Goal: Task Accomplishment & Management: Use online tool/utility

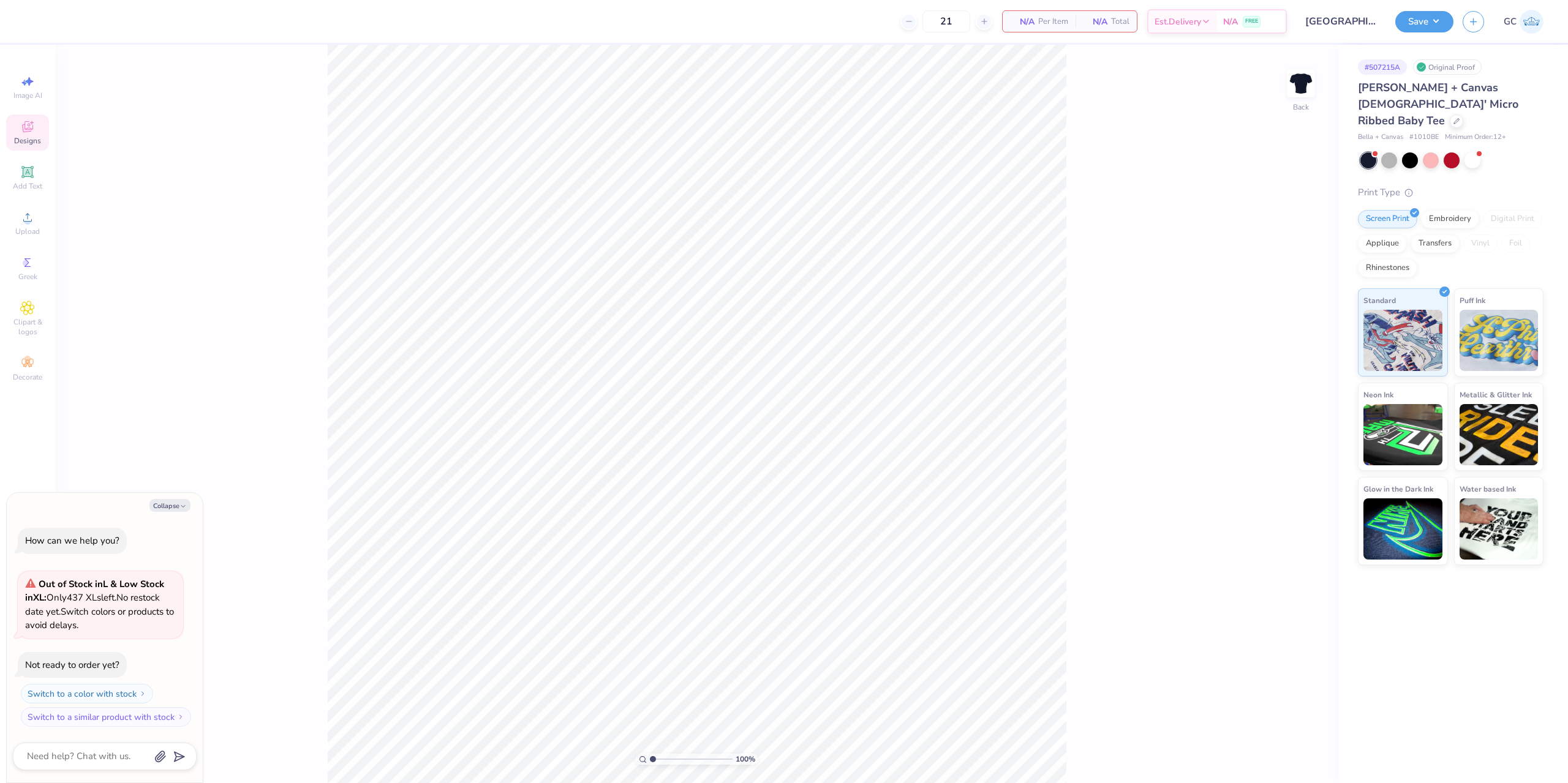
click at [33, 129] on icon at bounding box center [27, 127] width 15 height 15
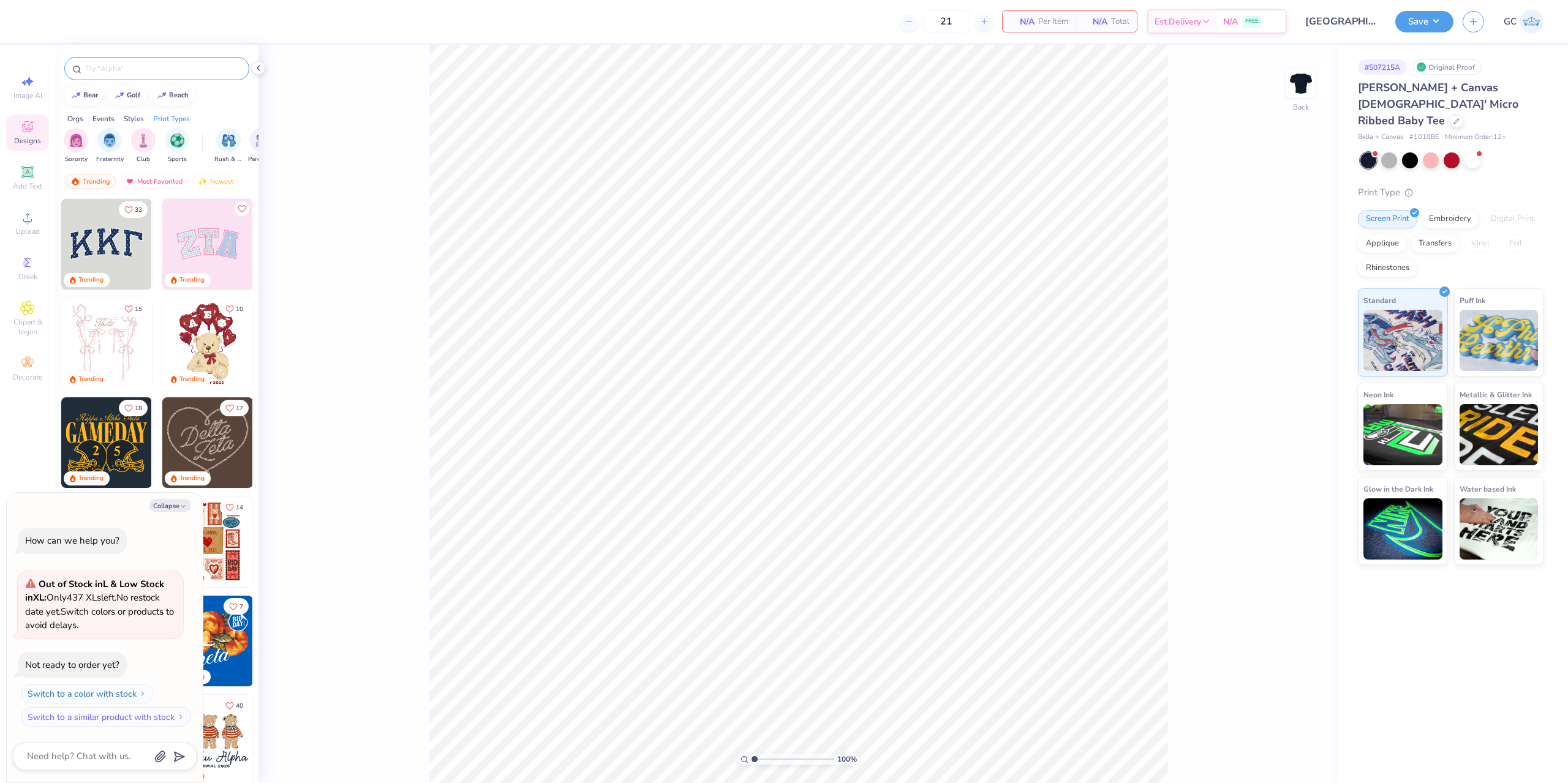
click at [167, 71] on input "text" at bounding box center [163, 69] width 157 height 12
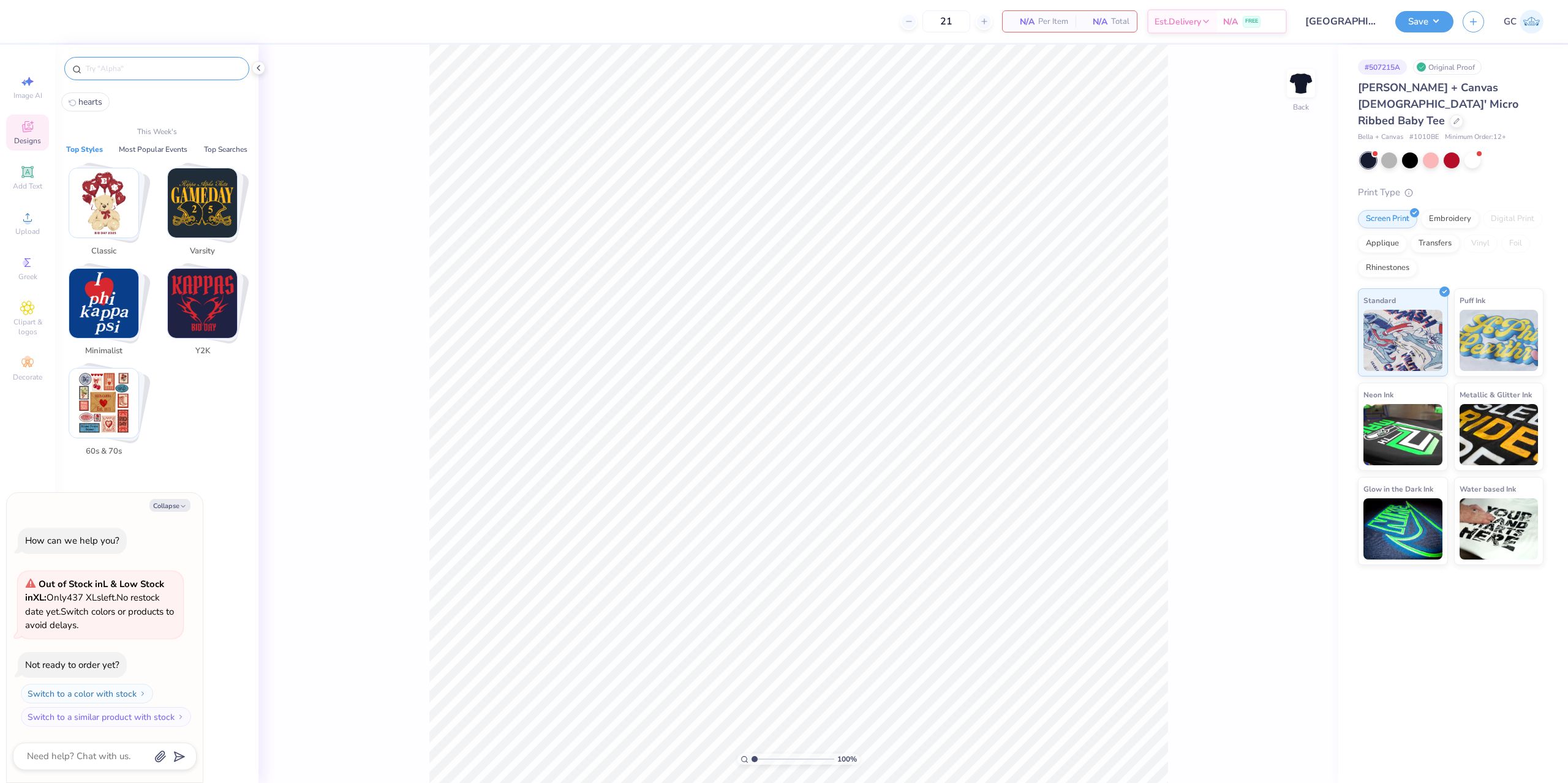
type textarea "x"
paste input "appa Alpha Theta Collegiate Footbal"
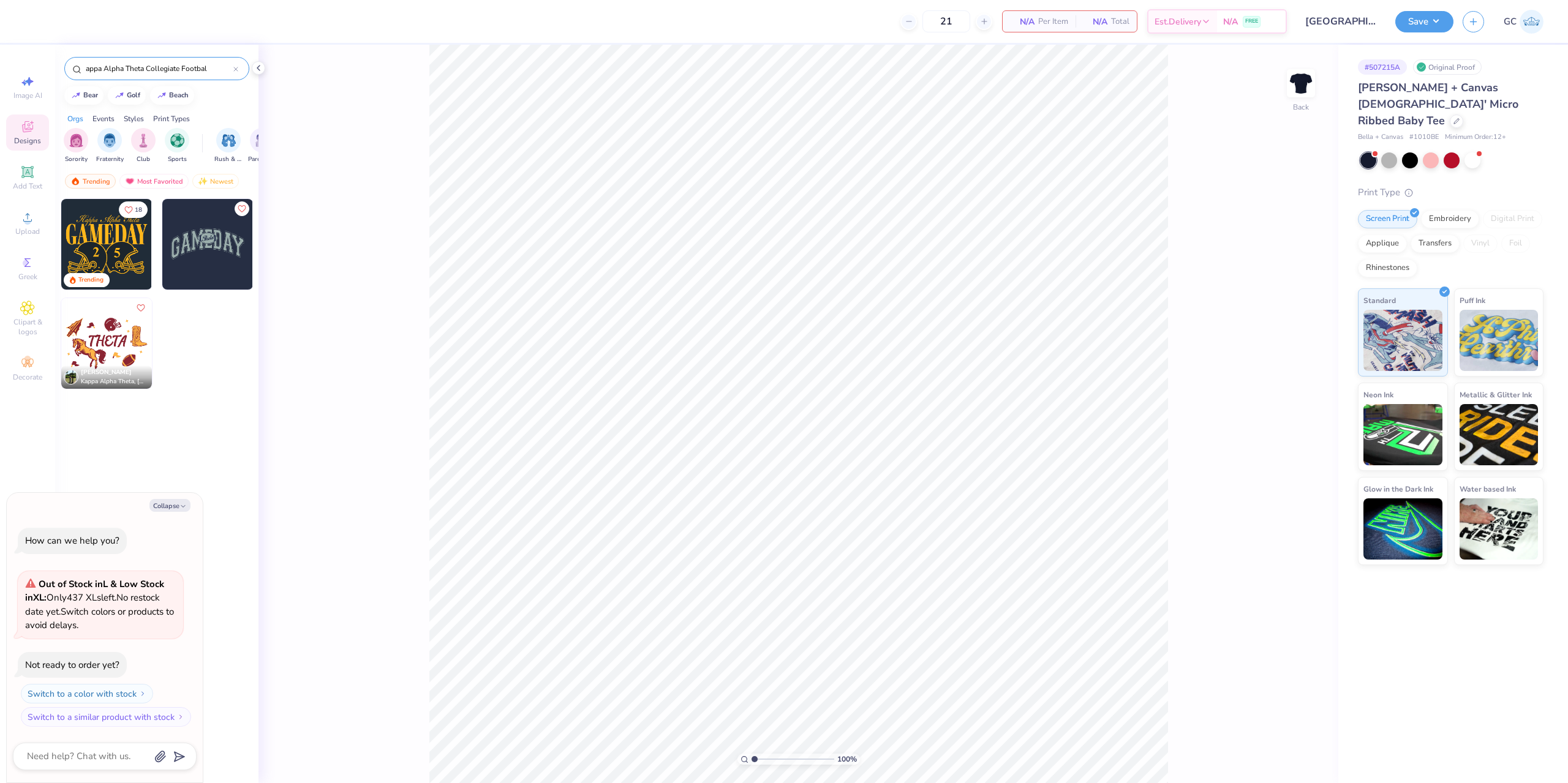
type input "appa Alpha Theta Collegiate Footbal"
click at [112, 243] on img at bounding box center [106, 244] width 91 height 91
type textarea "x"
type input "7.10"
type input "5.16"
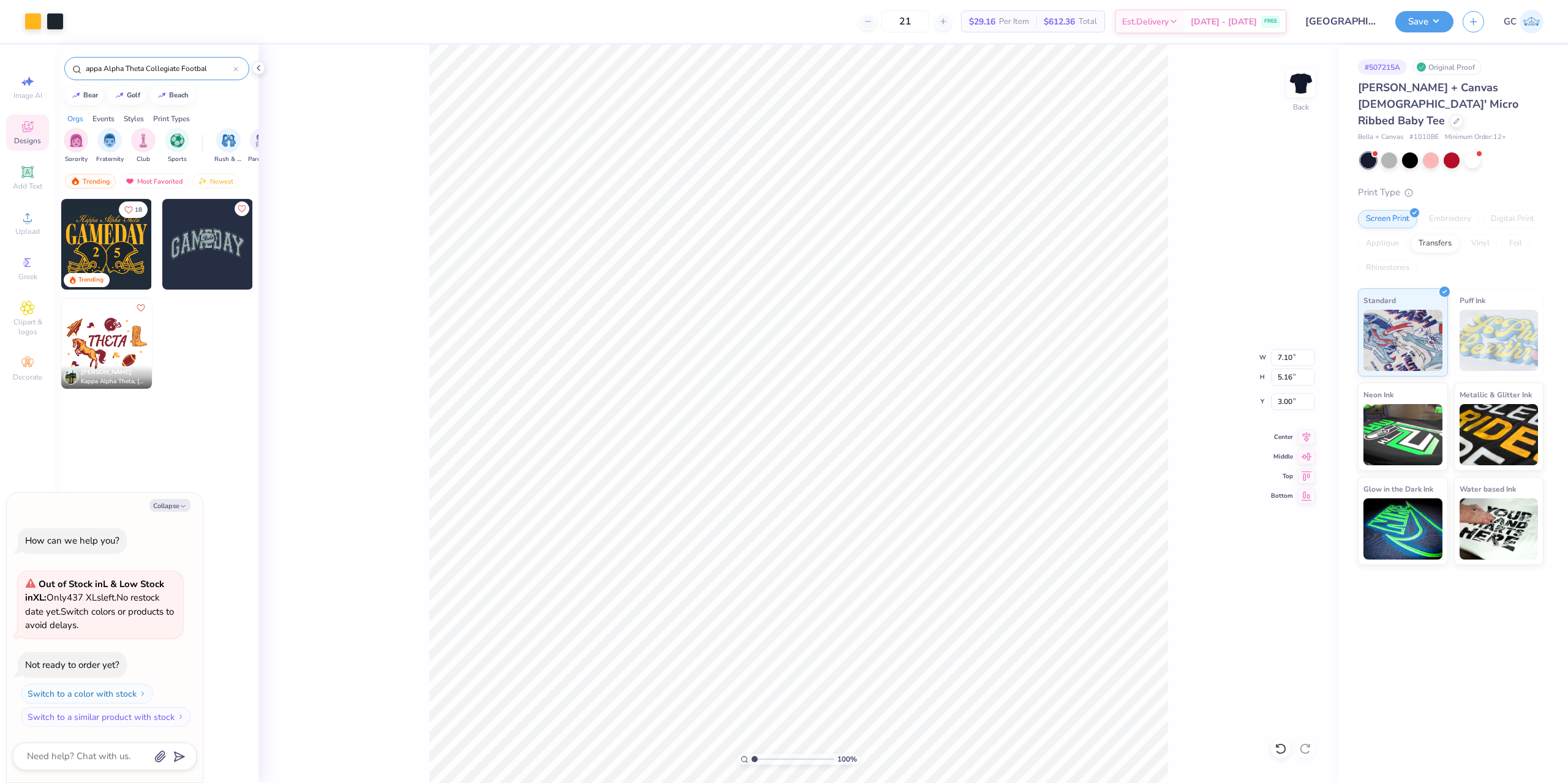
type textarea "x"
type input "2.22643191709162"
type textarea "x"
type input "2.22643191709162"
type textarea "x"
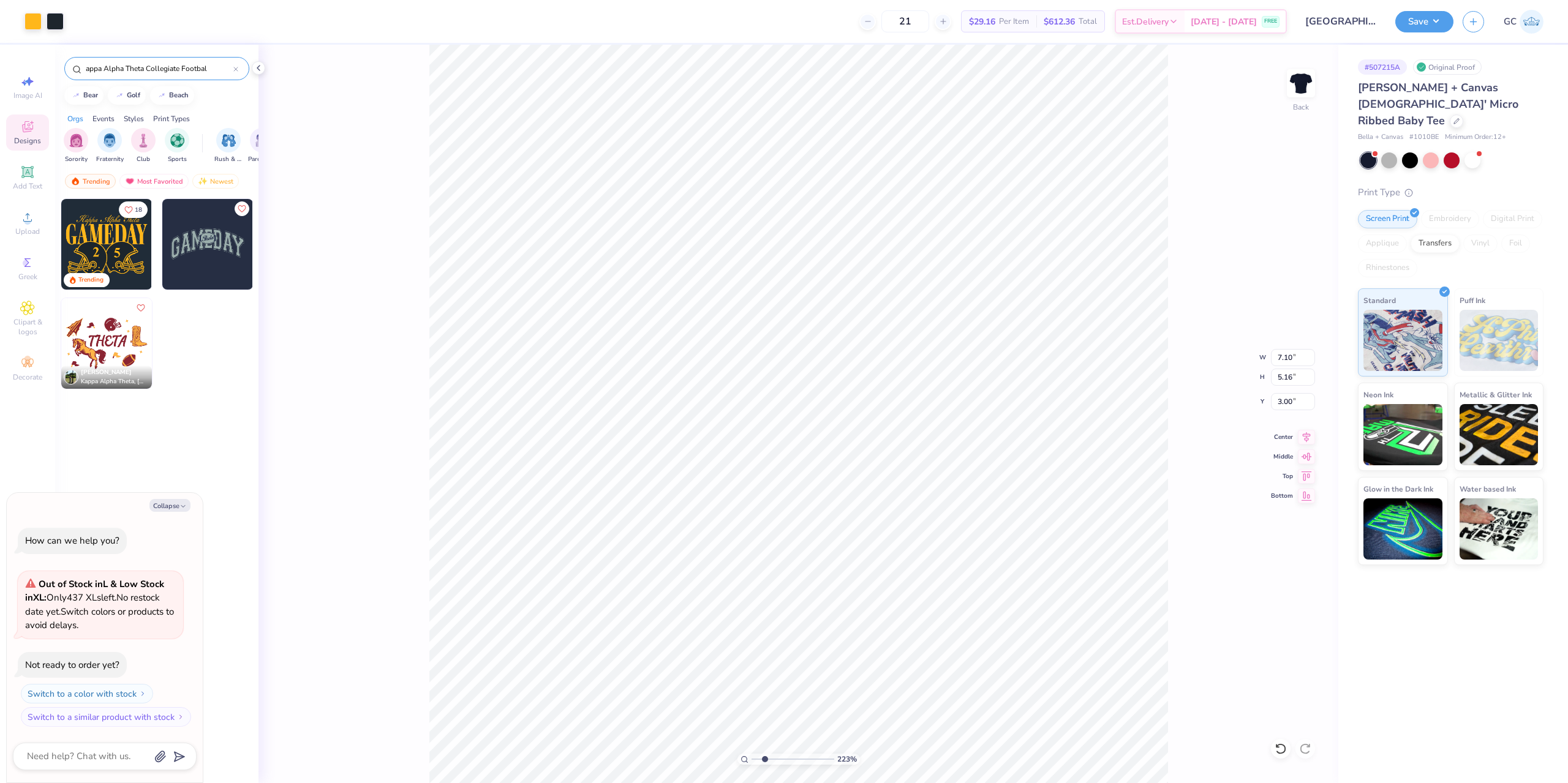
type input "2.22643191709162"
type textarea "x"
type input "2.22643191709162"
type textarea "x"
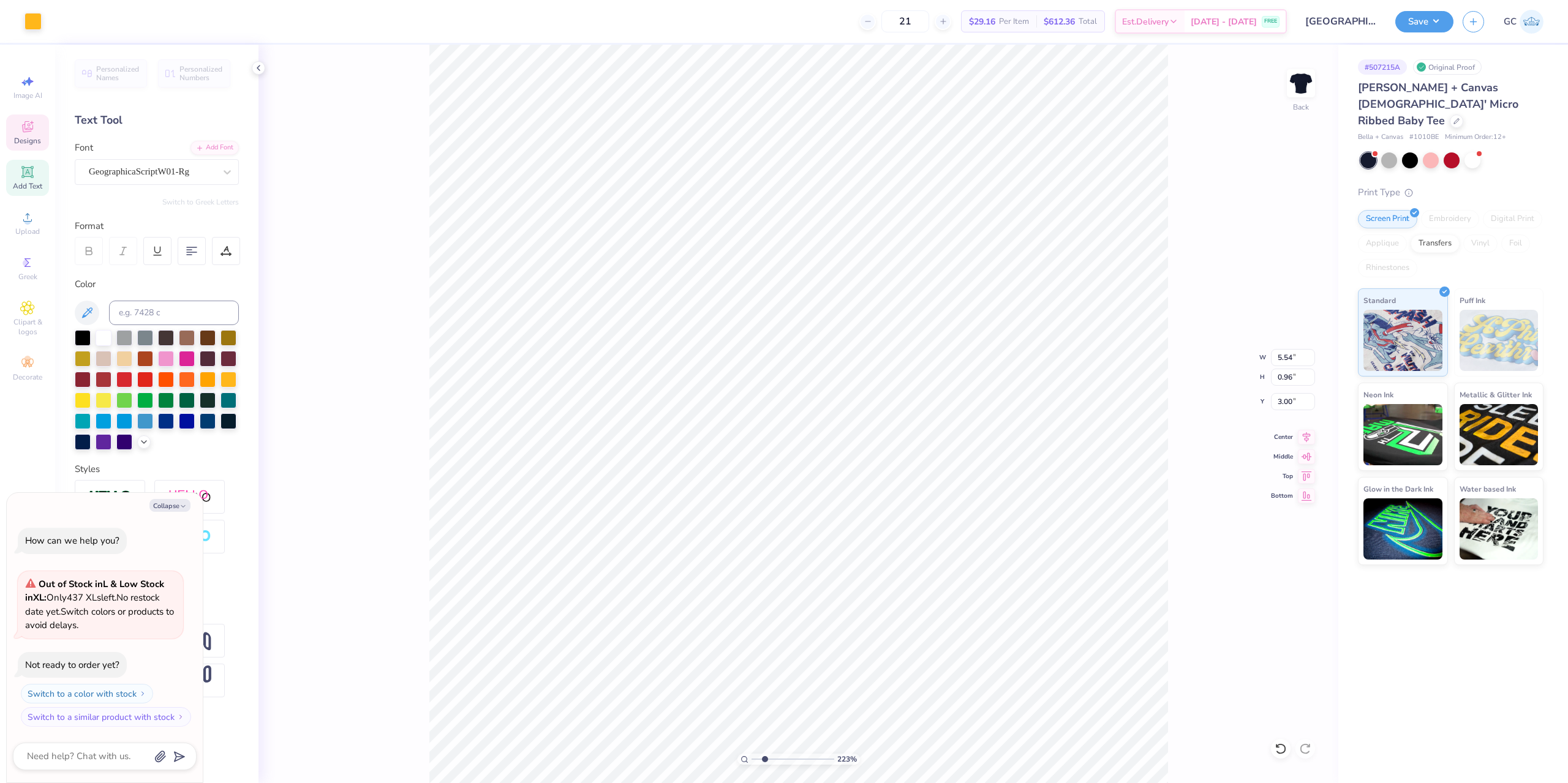
type input "2.22643191709162"
type textarea "x"
type input "2.22643191709162"
type textarea "x"
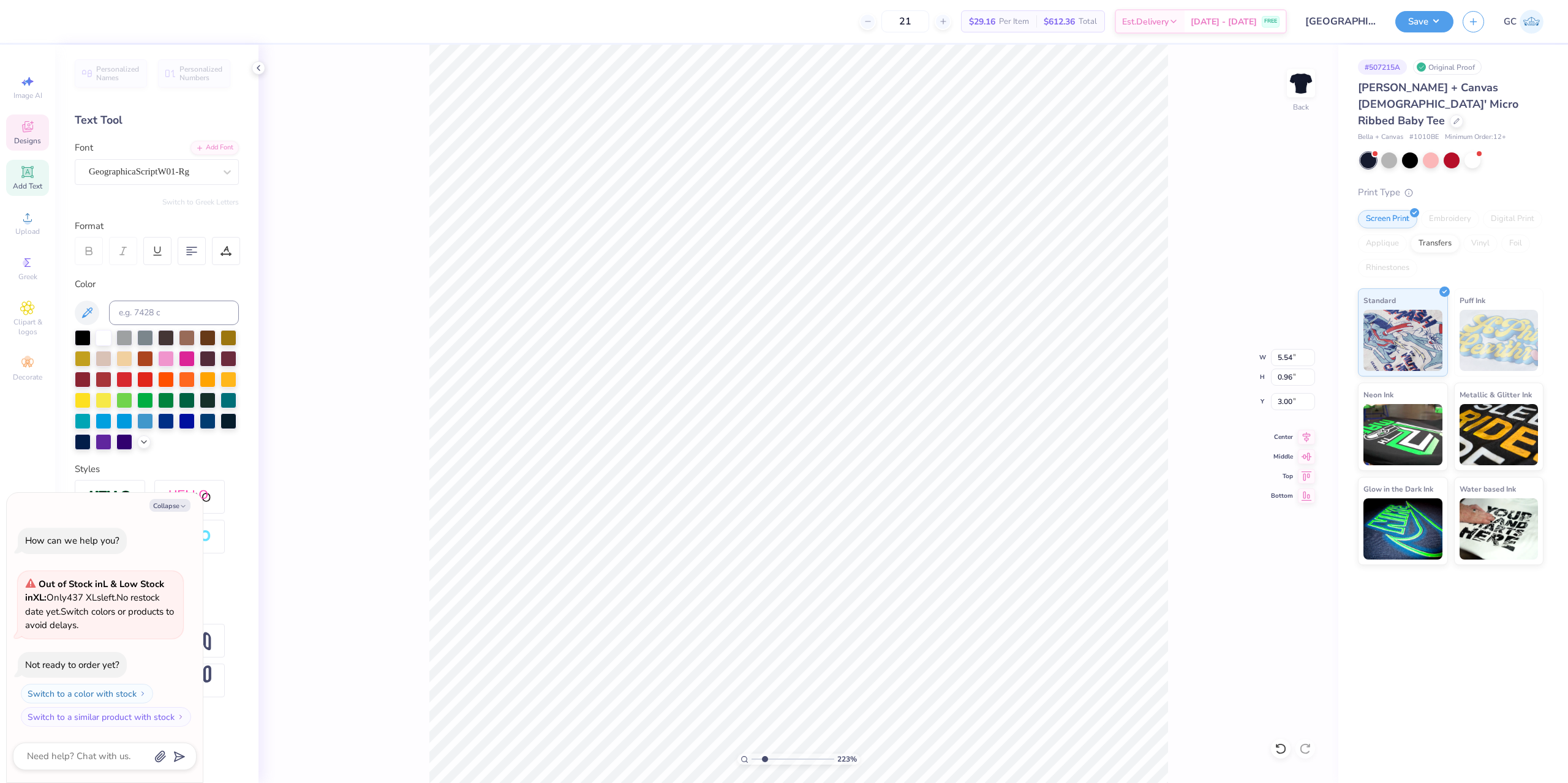
type input "2.22643191709162"
type textarea "x"
type input "2.22643191709162"
type textarea "x"
type textarea "t"
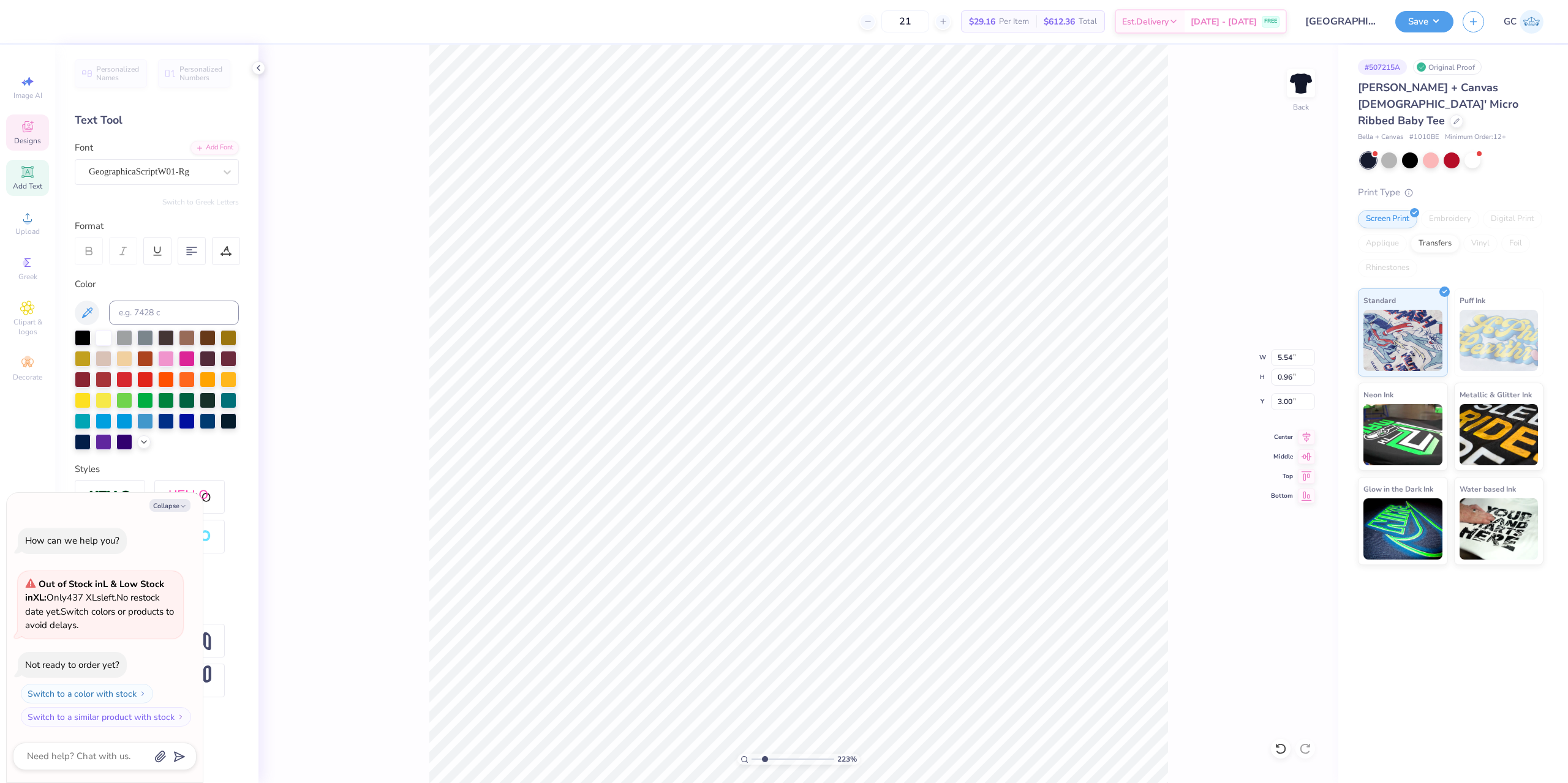
type input "2.22643191709162"
type textarea "x"
type textarea "th"
type input "2.22643191709162"
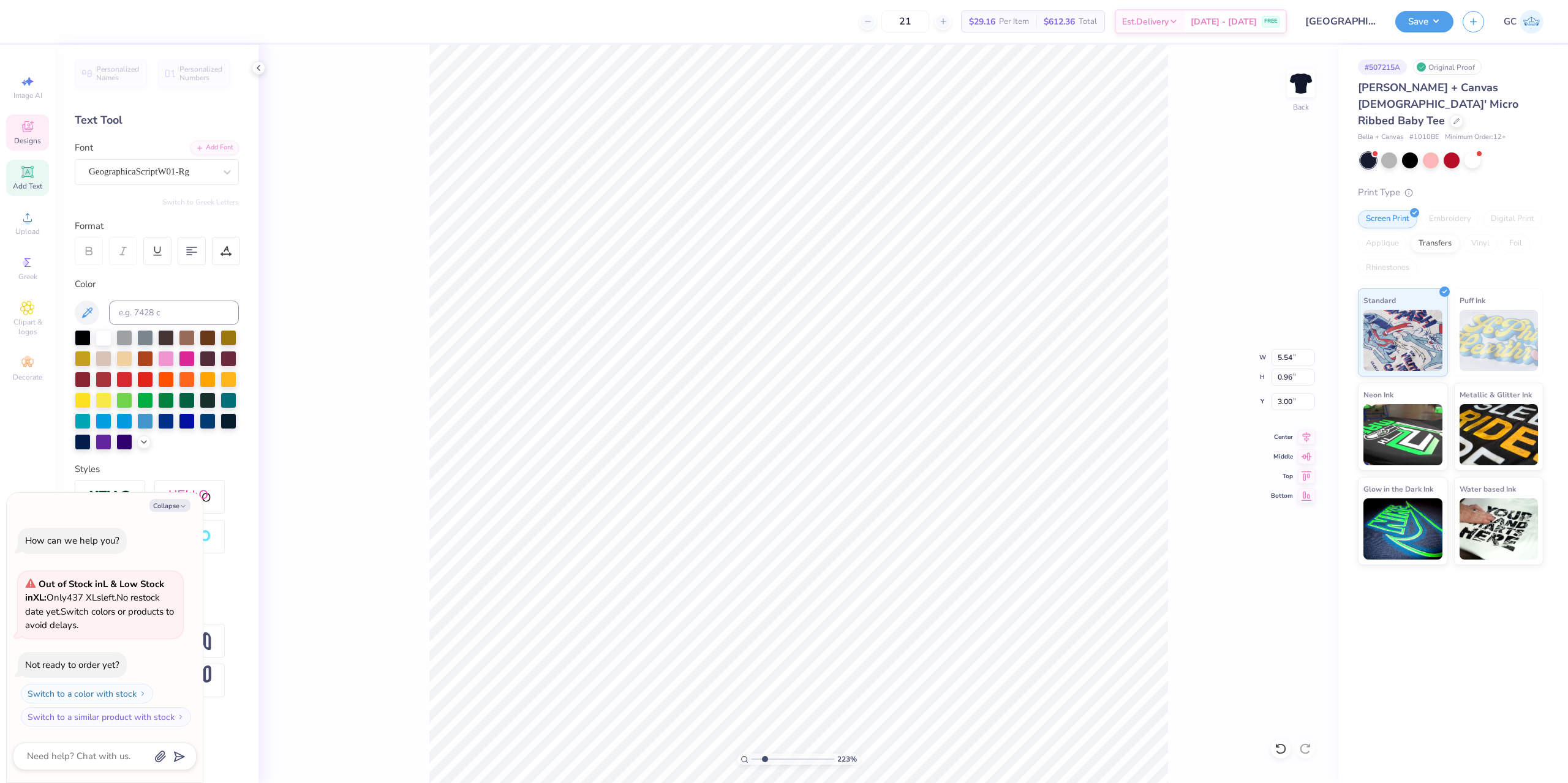
type textarea "x"
type textarea "t"
type input "2.22643191709162"
type textarea "x"
type input "2.22643191709162"
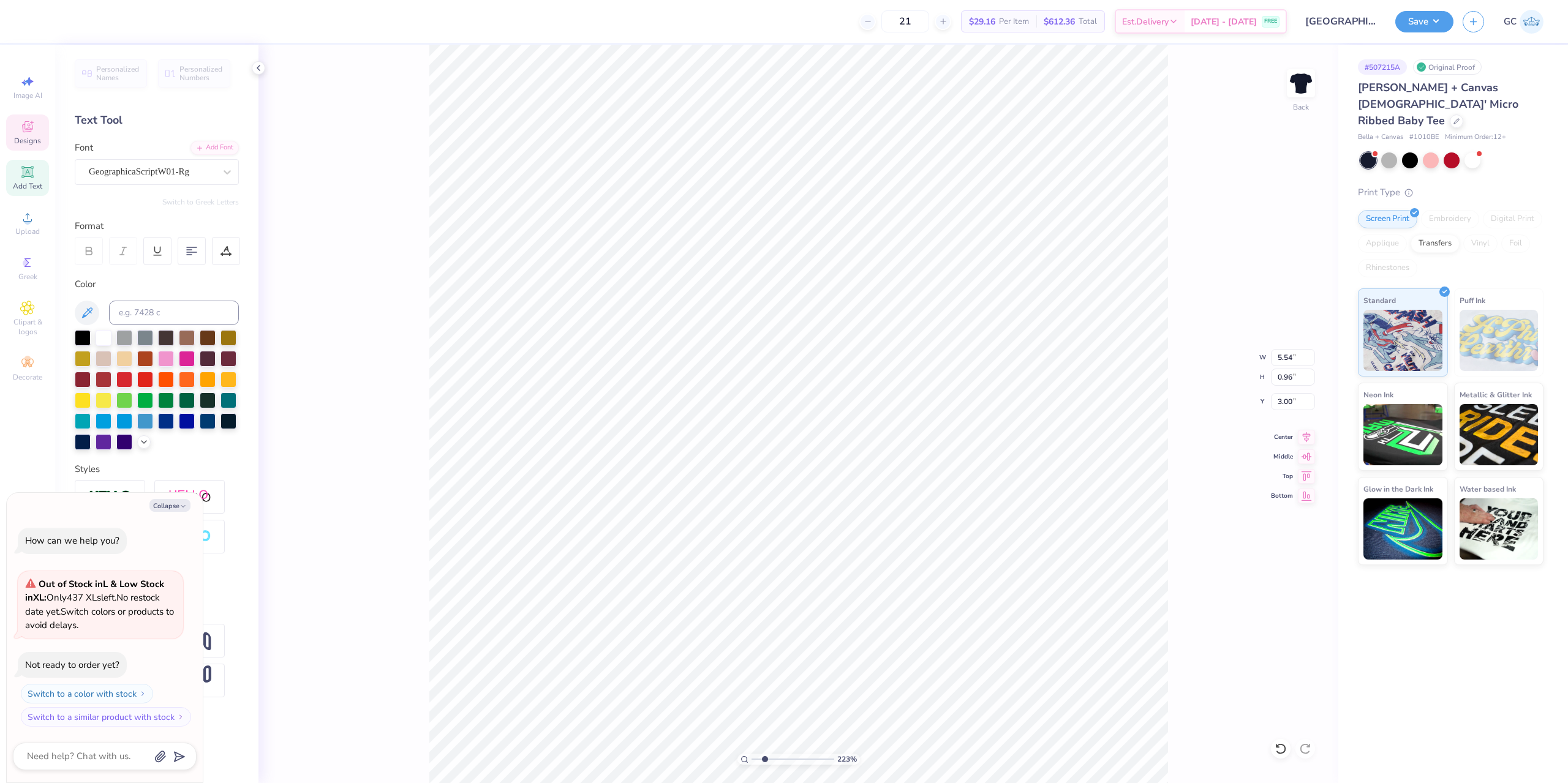
type textarea "x"
type input "2.22643191709162"
type textarea "x"
type textarea "T"
type input "2.22643191709162"
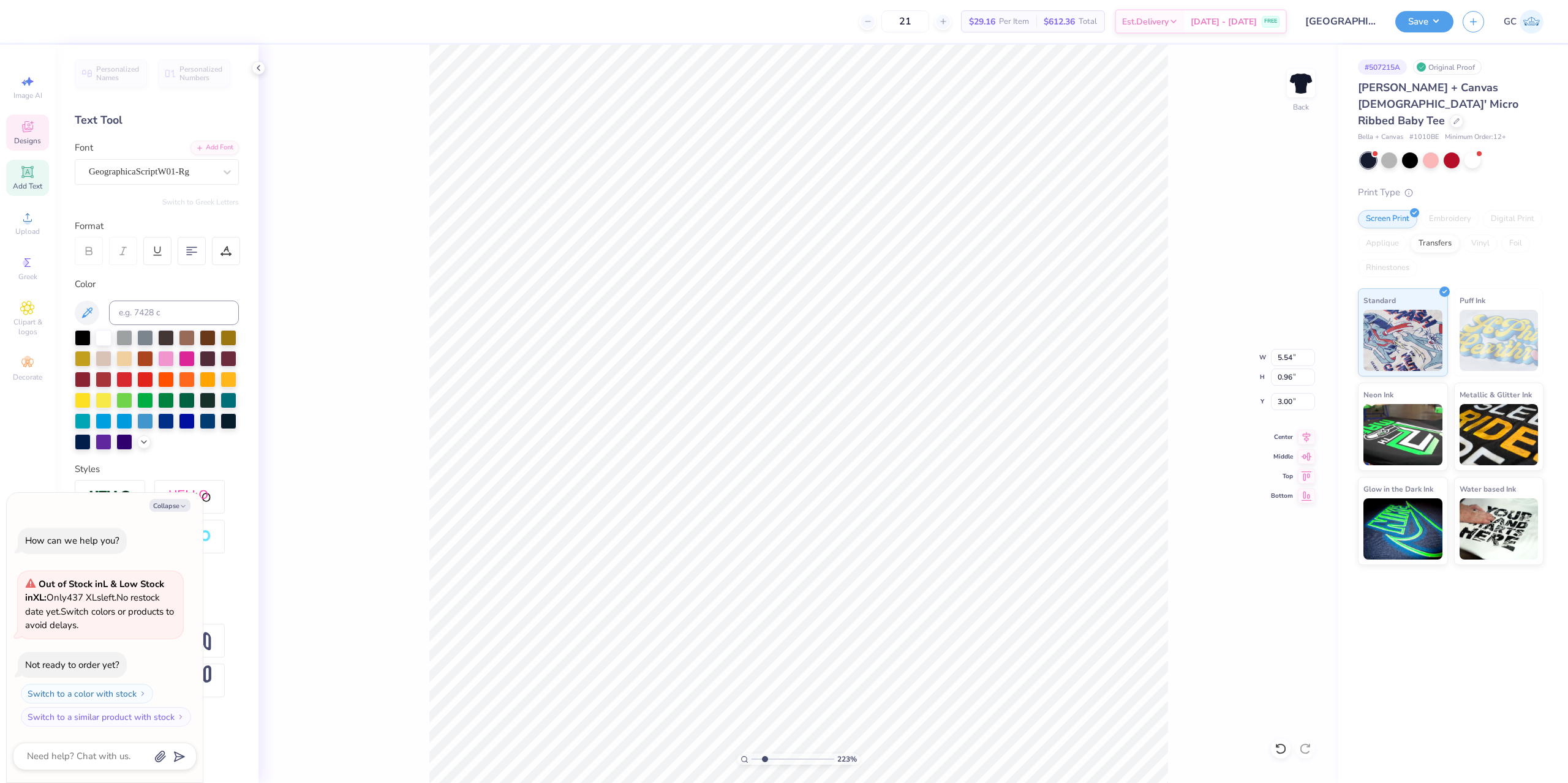
type textarea "x"
type textarea "Th"
type input "2.22643191709162"
type textarea "x"
type textarea "The"
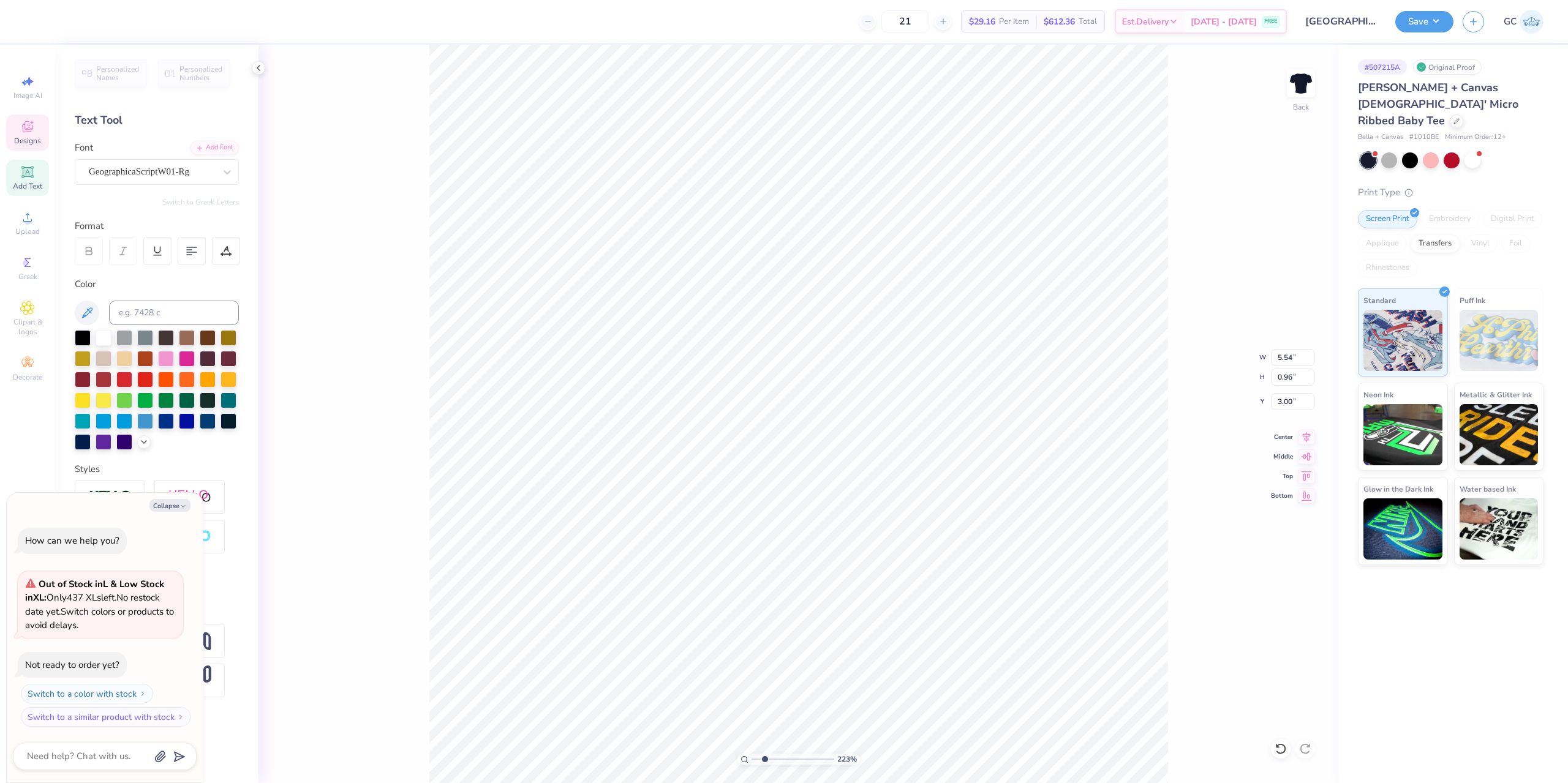
type input "2.22643191709162"
type textarea "x"
type textarea "Thet"
type input "2.22643191709162"
type textarea "x"
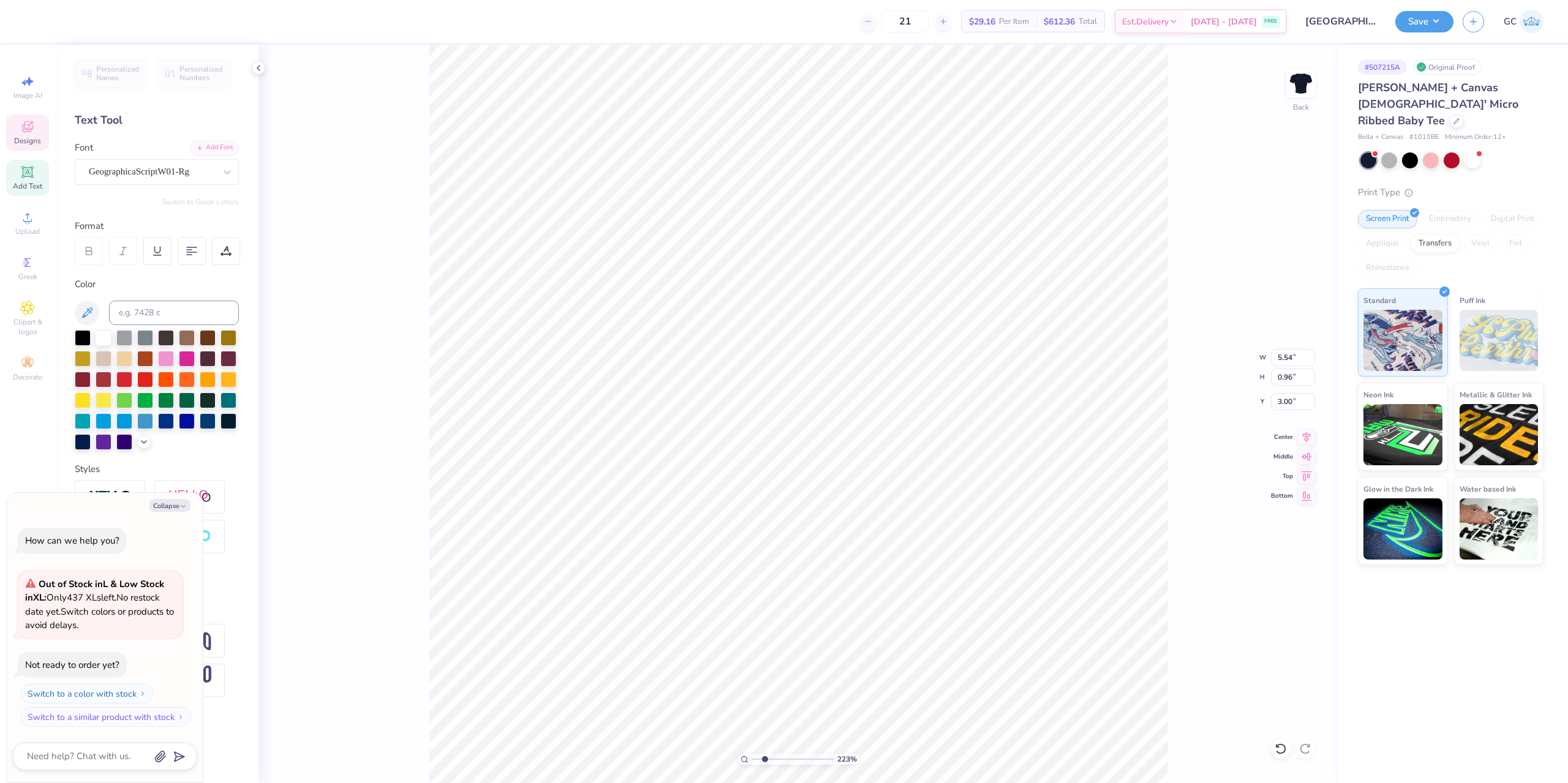
type textarea "Theta"
type input "2.22643191709162"
type textarea "x"
type input "2.22643191709162"
type textarea "x"
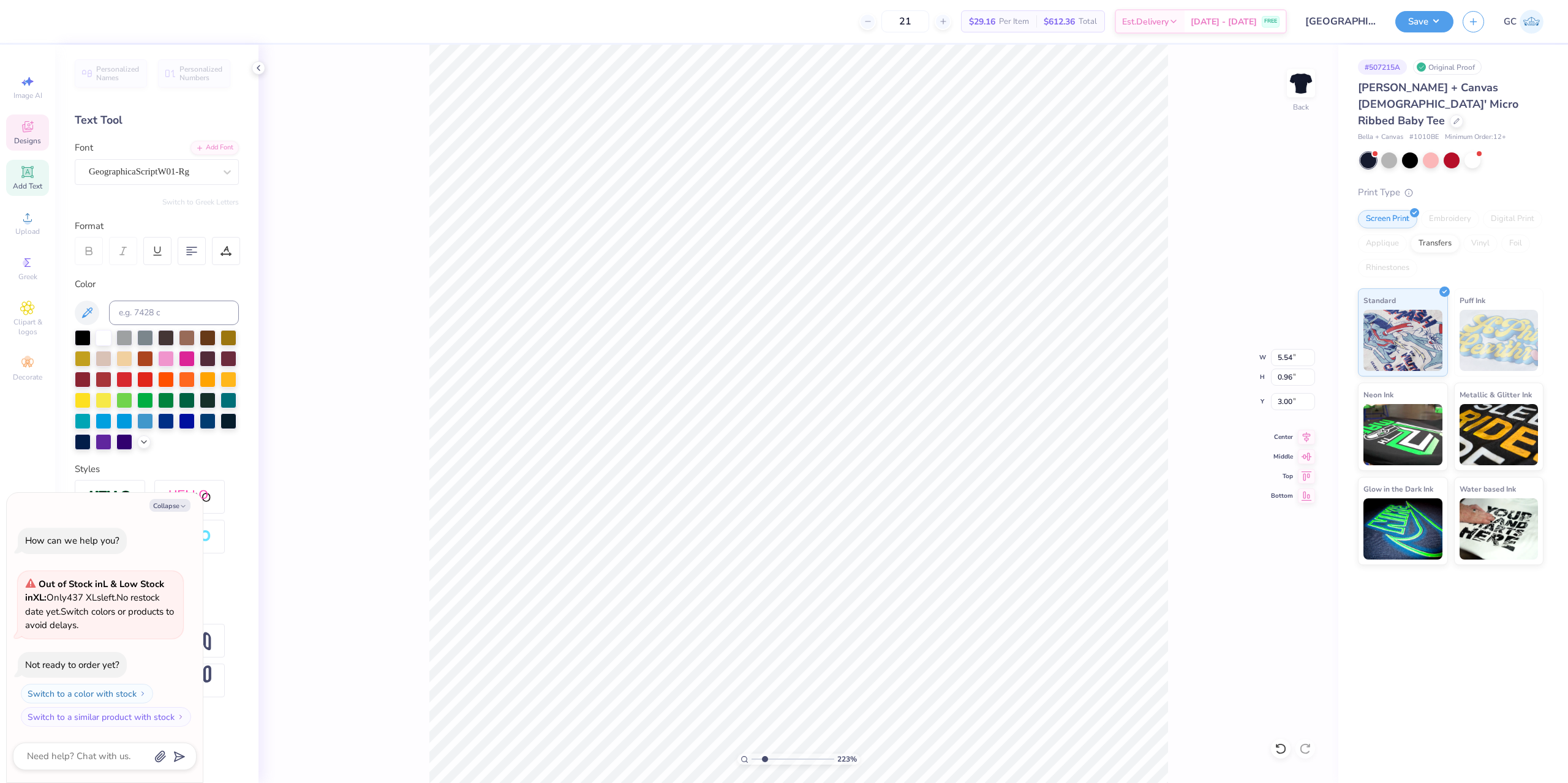
type input "2.22643191709162"
type textarea "x"
type textarea "Theta P"
type input "2.22643191709162"
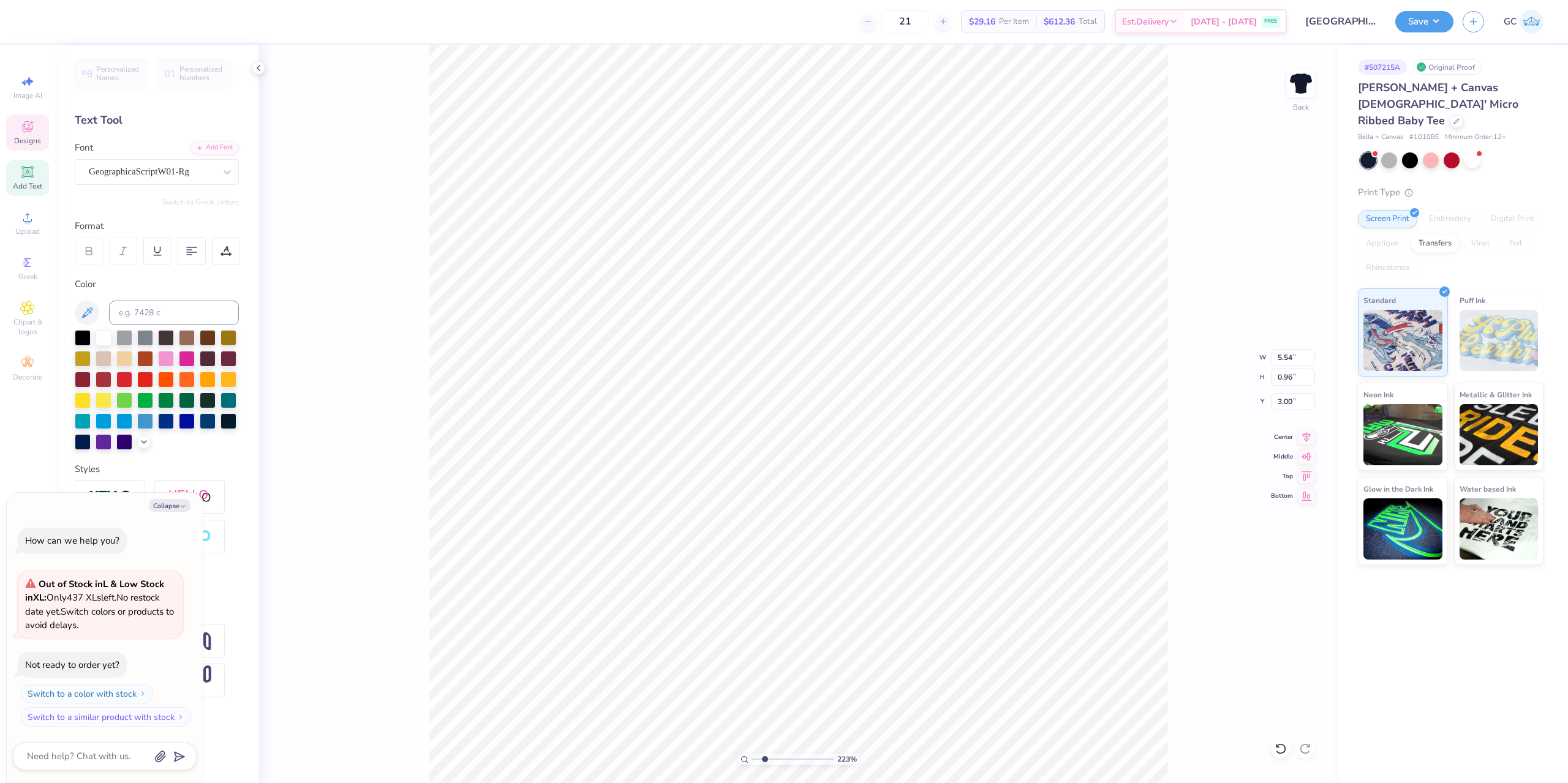
type textarea "x"
type textarea "Theta Pi"
type input "2.22643191709162"
type textarea "x"
type textarea "Theta P"
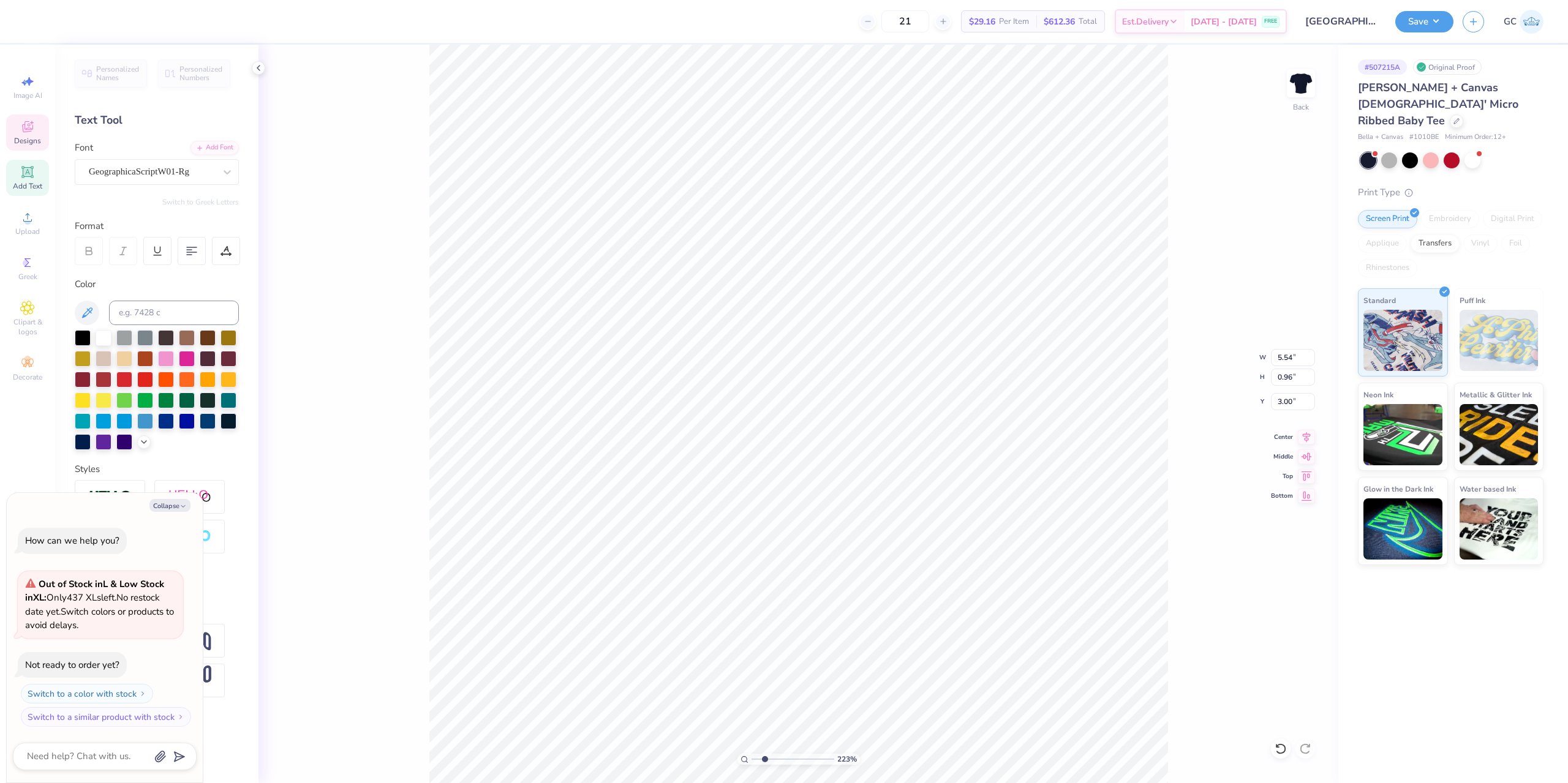
type input "2.22643191709162"
type textarea "x"
type textarea "Theta"
type input "2.22643191709162"
type textarea "x"
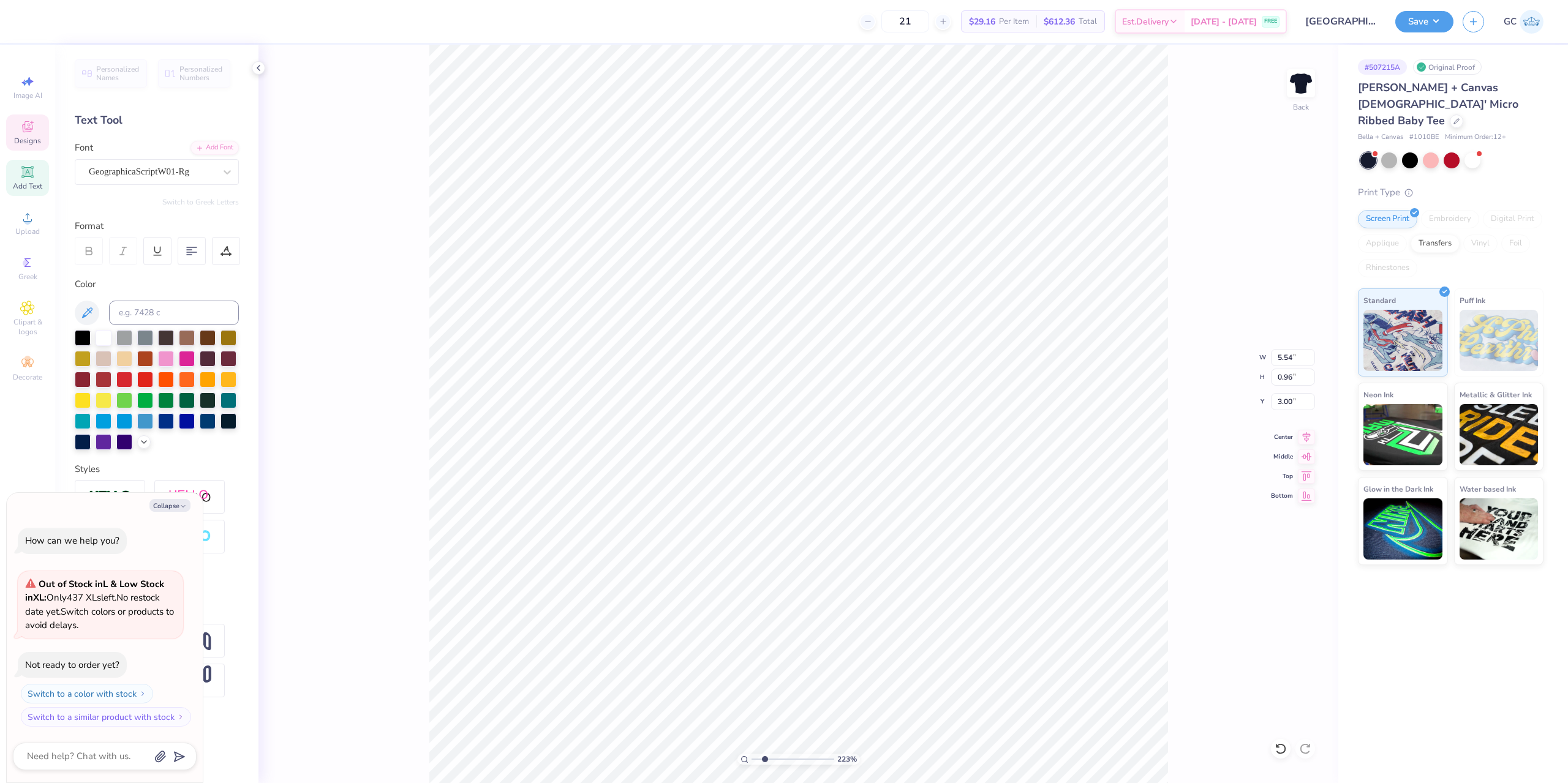
type textarea "Theta P"
type input "2.22643191709162"
type textarea "x"
type input "2.22643191709162"
type textarea "x"
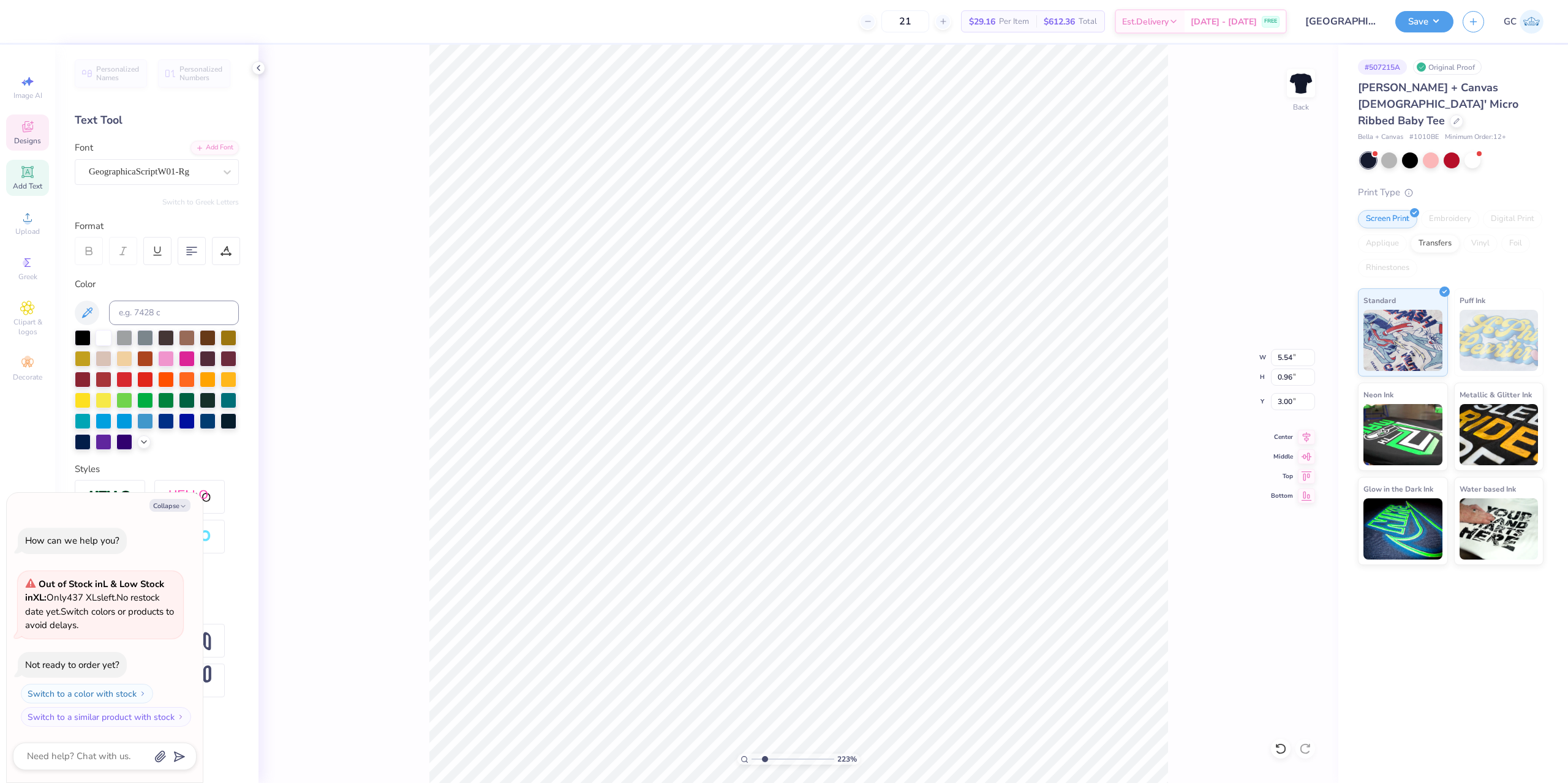
type textarea "Theta Phi"
type input "2.22643191709162"
type textarea "x"
type input "2.22643191709162"
type textarea "x"
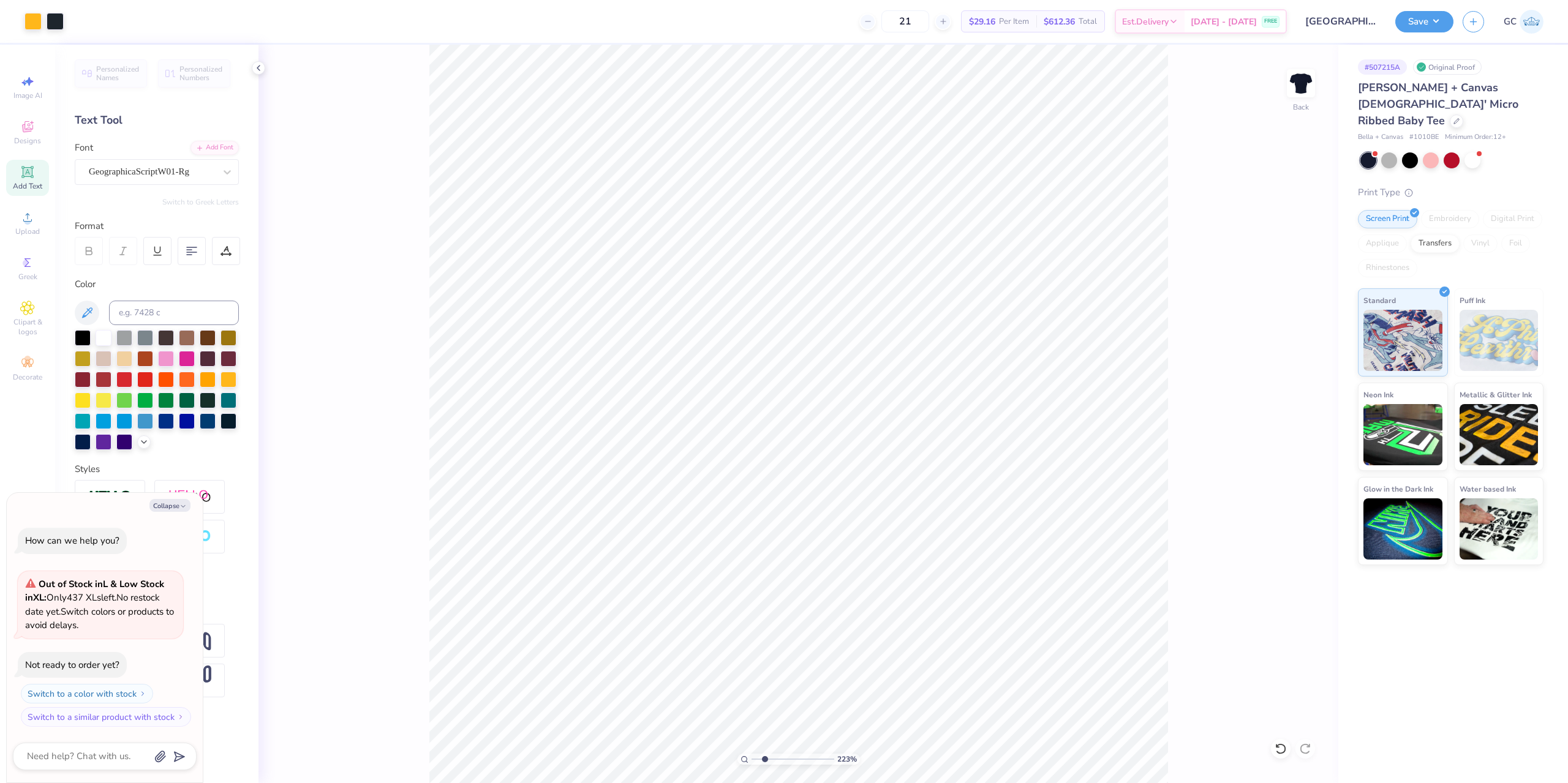
type input "2.22643191709162"
type textarea "x"
type input "2.22643191709162"
type textarea "x"
type input "2.22643191709162"
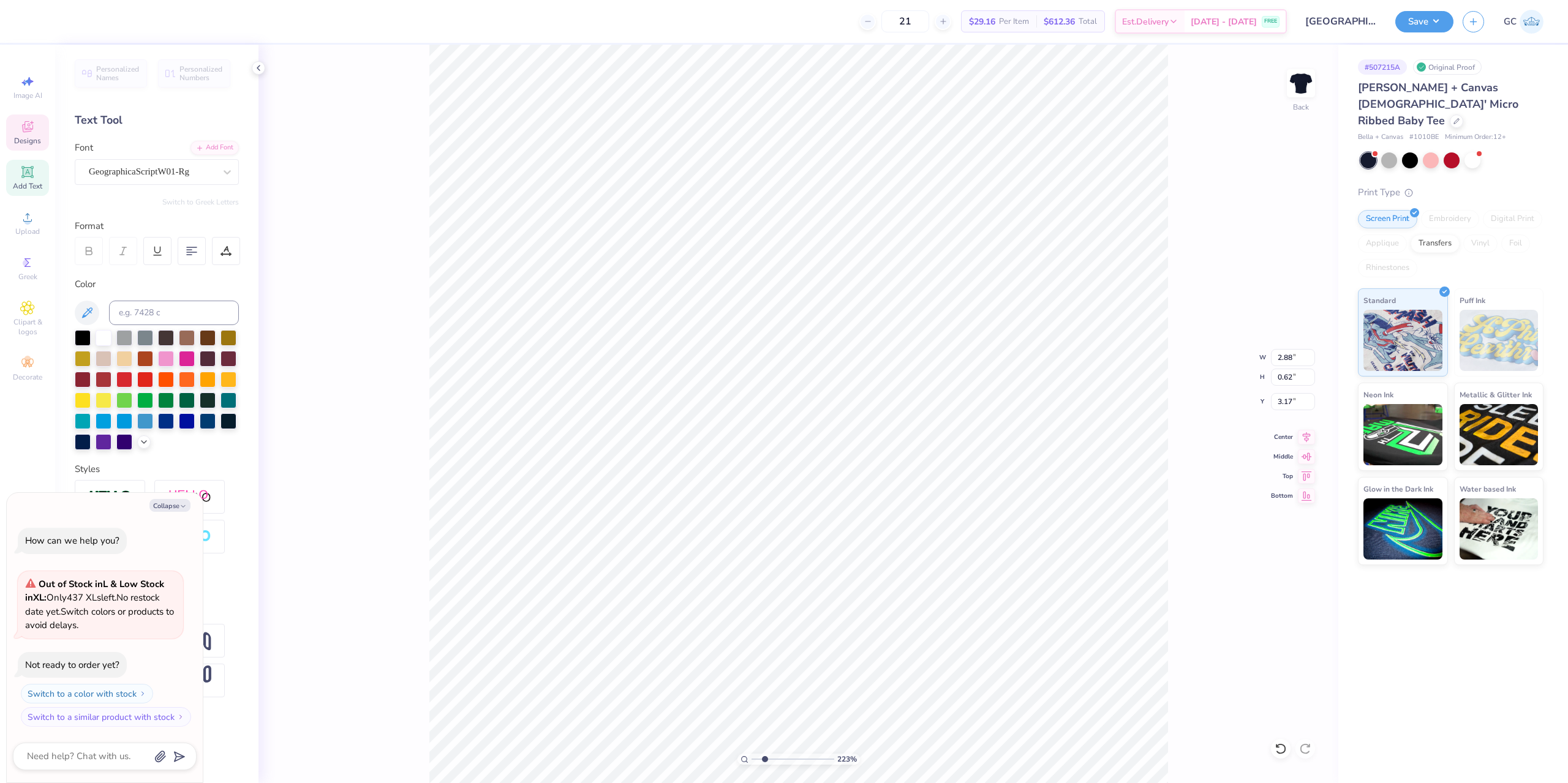
type textarea "x"
type input "2.22643191709162"
type textarea "x"
type input "2.22643191709162"
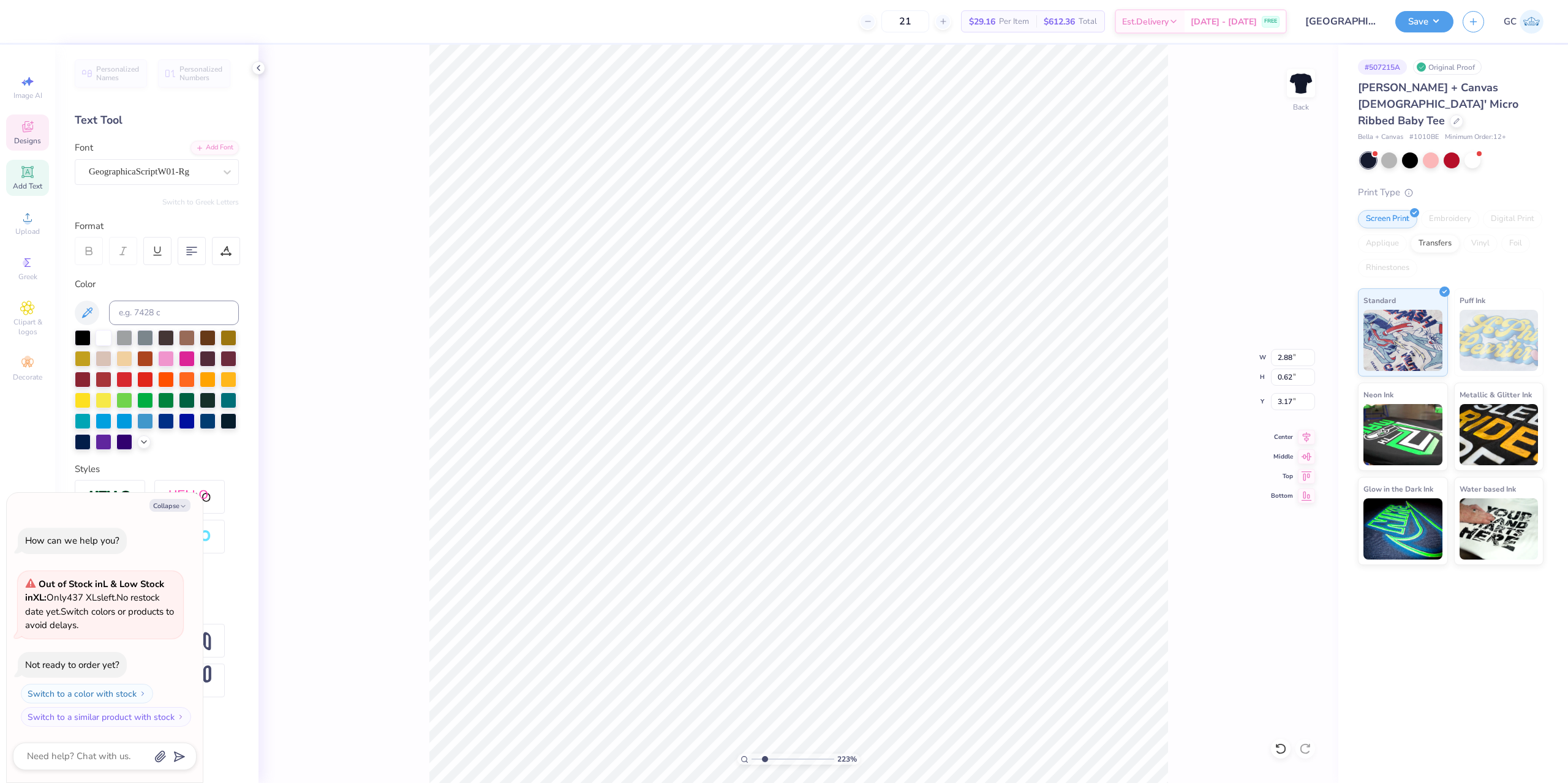
type textarea "x"
type input "2.22643191709162"
type textarea "x"
type input "2.22643191709162"
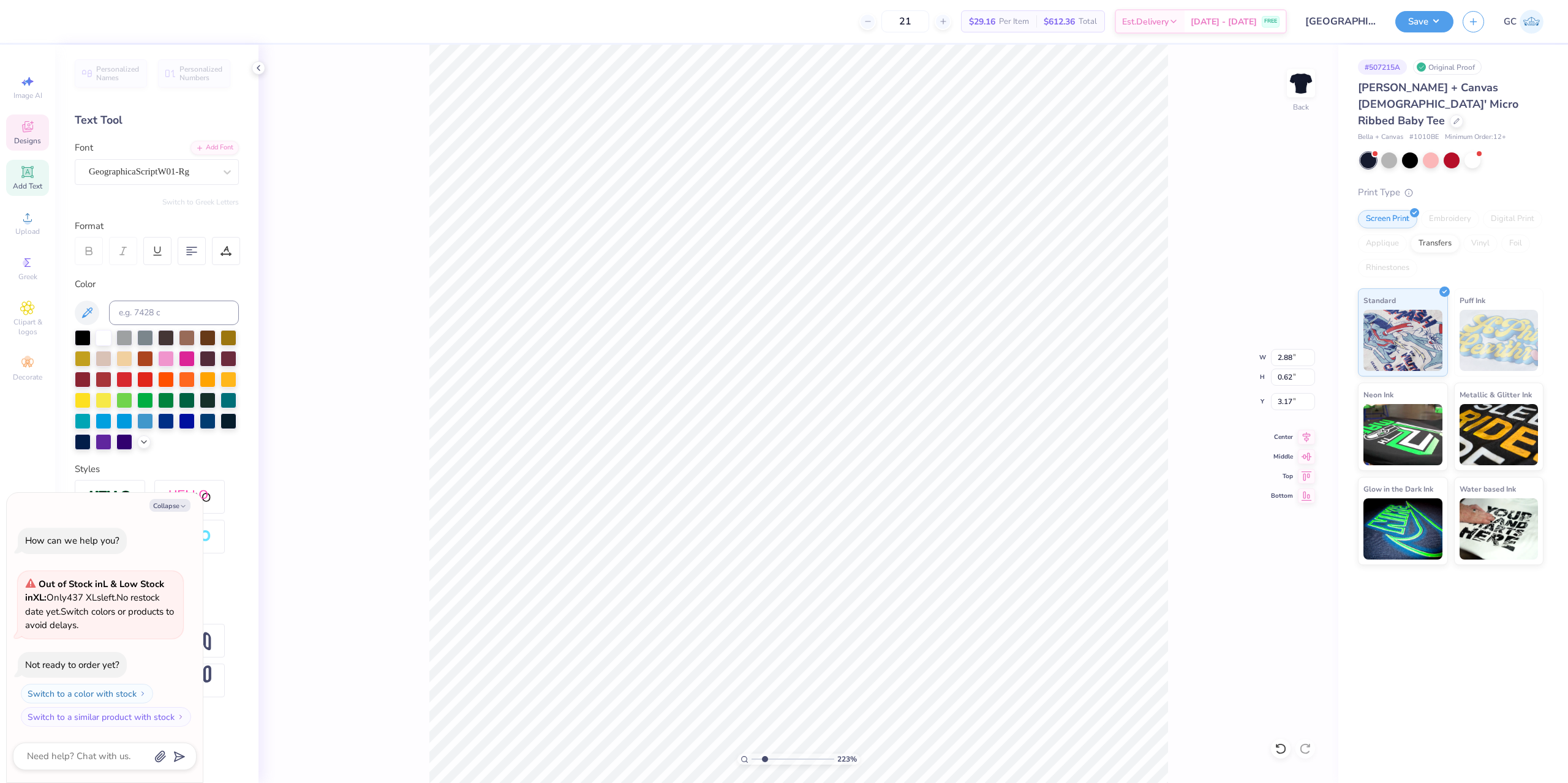
type textarea "x"
type input "2.22643191709162"
type textarea "x"
type textarea "Theta Phi"
type input "2.22643191709162"
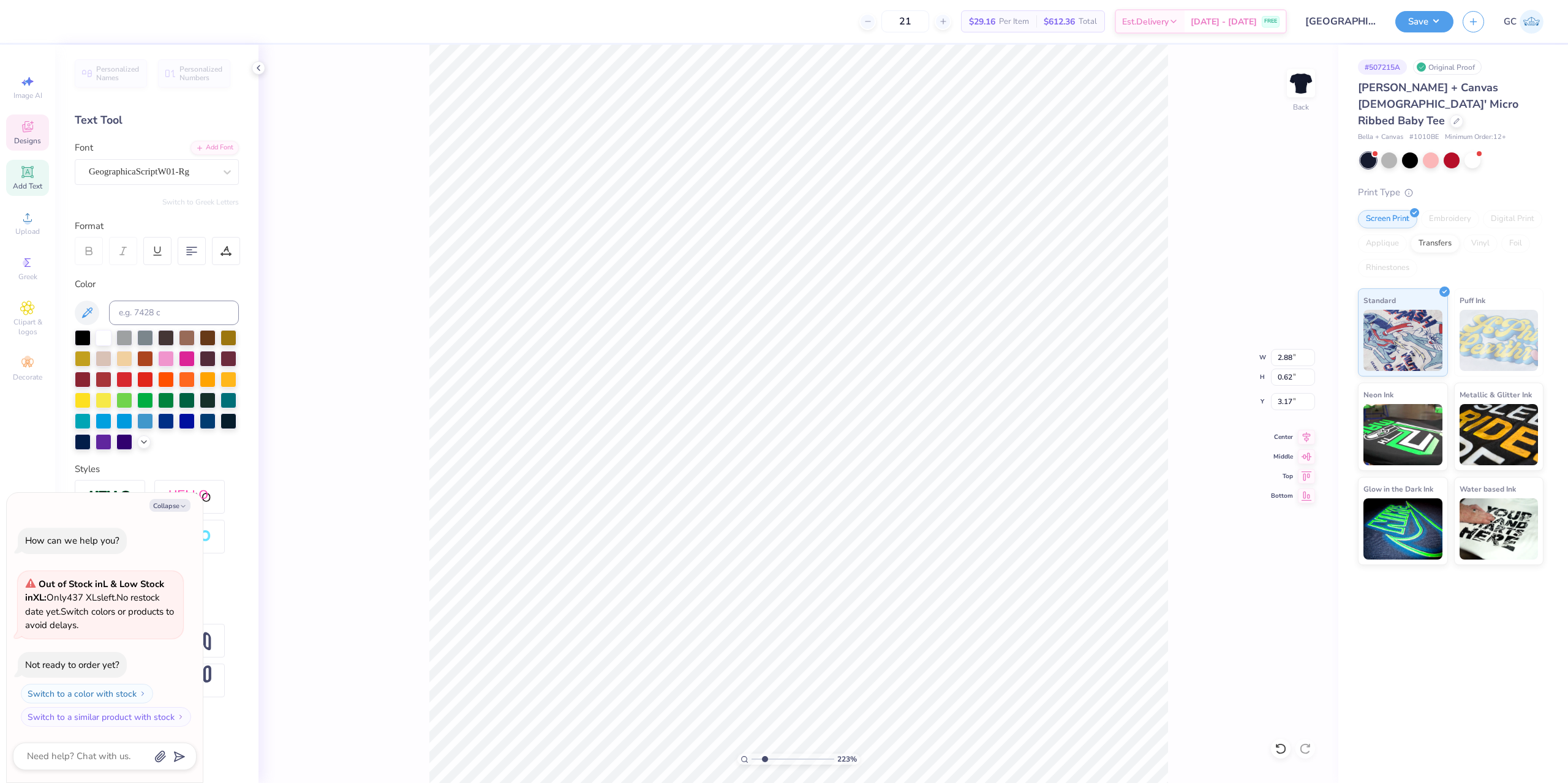
type textarea "x"
type input "2.22643191709162"
type textarea "x"
type textarea "Theta Phi A"
type input "2.22643191709162"
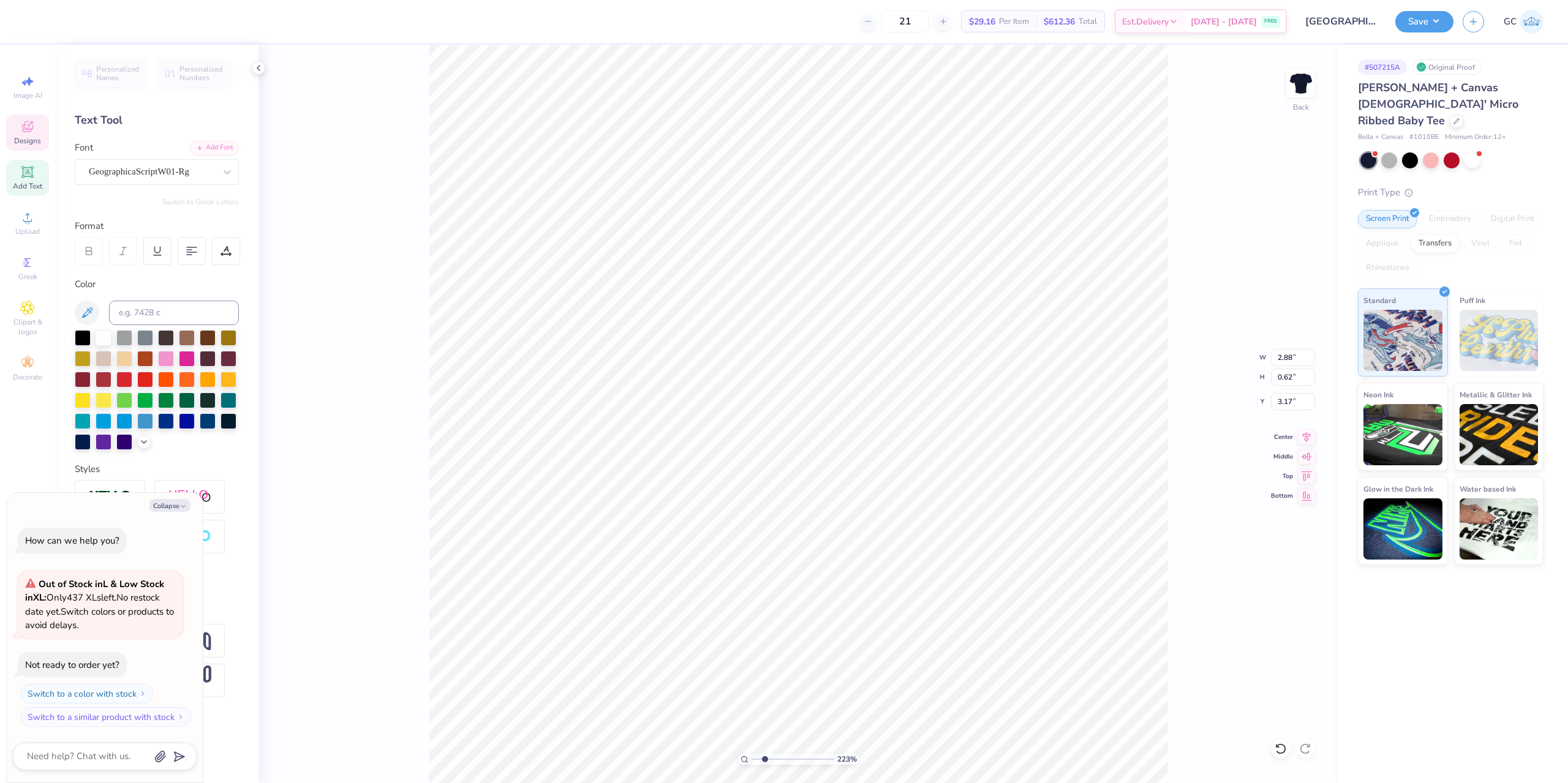
type textarea "x"
type textarea "Theta Phi Alp"
type input "2.22643191709162"
type textarea "x"
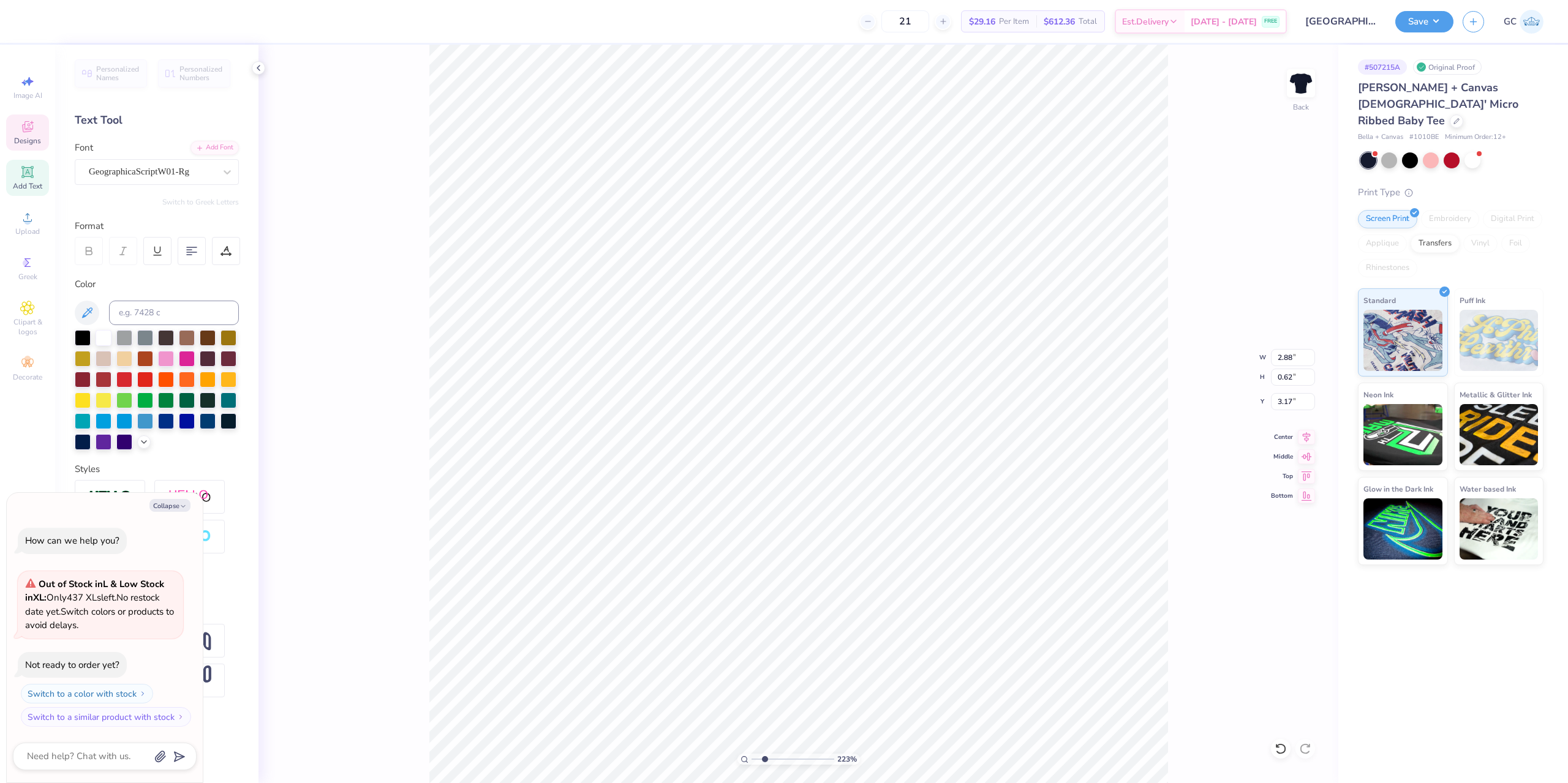
type textarea "Theta Phi Alph"
type input "2.22643191709162"
type textarea "x"
type textarea "Theta Phi Alpha"
type input "2.22643191709162"
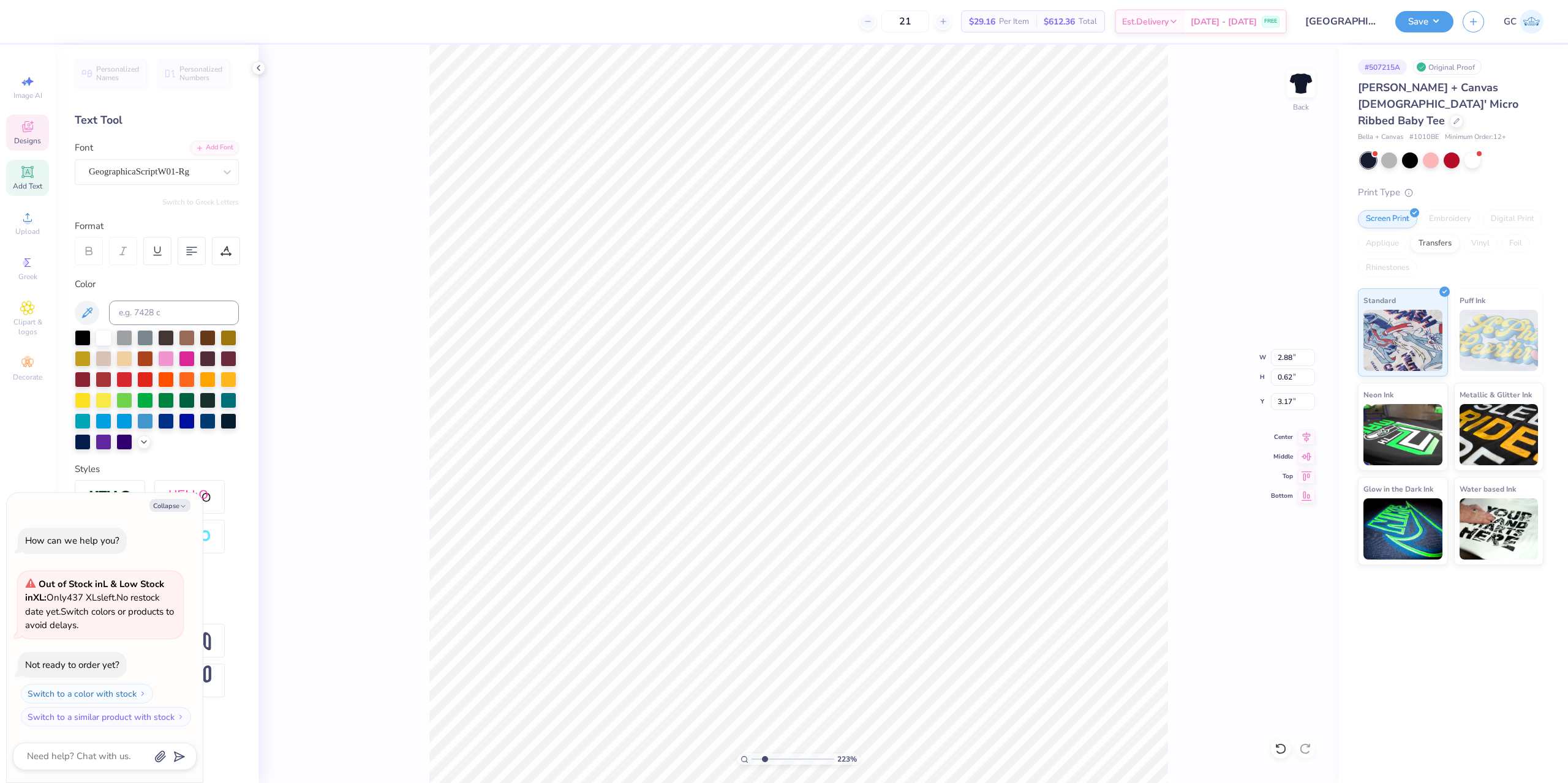
type textarea "x"
type input "2.22643191709162"
type textarea "x"
type input "2.22643191709162"
type textarea "x"
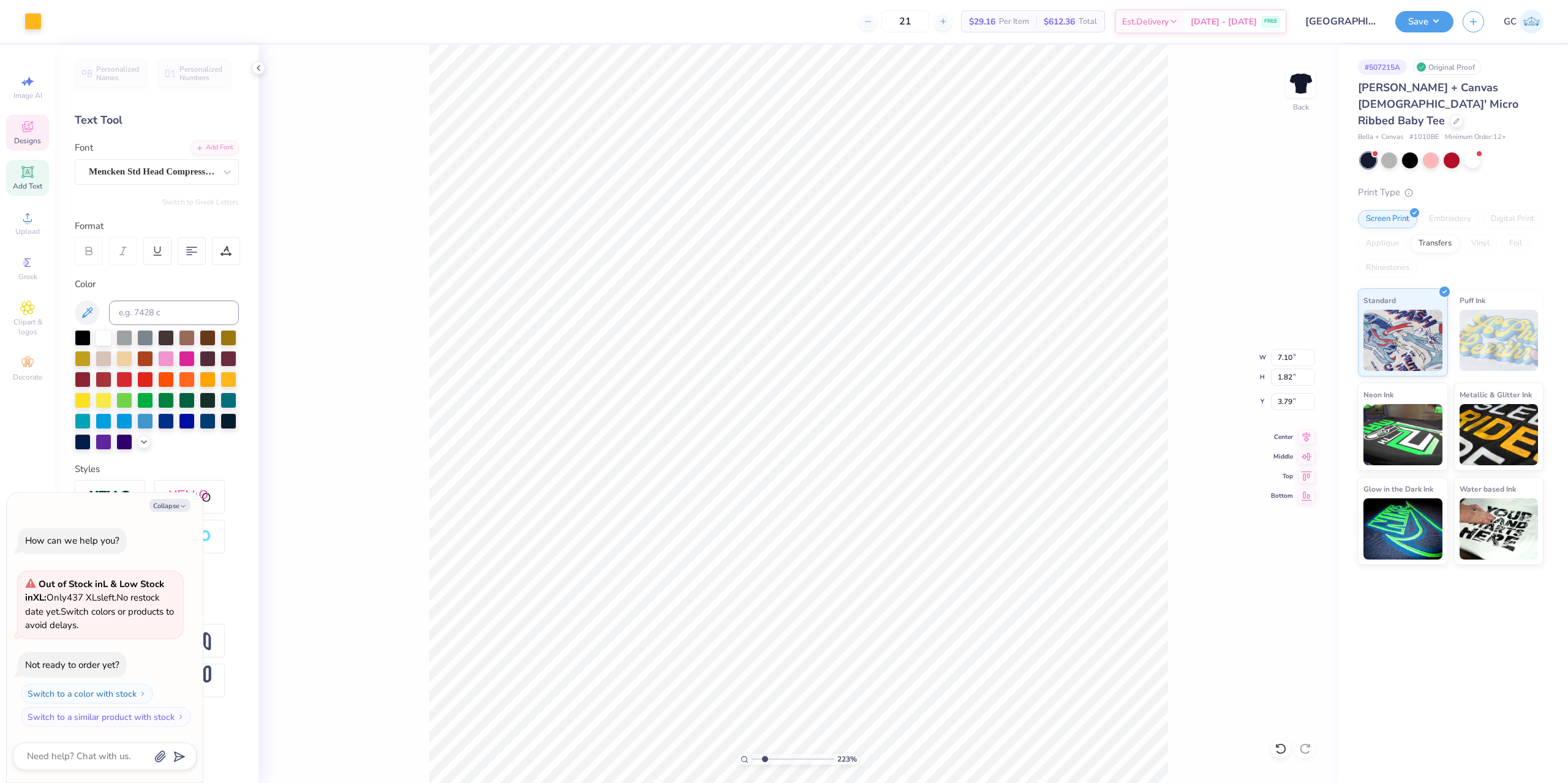
type input "2.22643191709162"
type textarea "x"
type input "2.22643191709162"
type textarea "x"
type input "2.22643191709162"
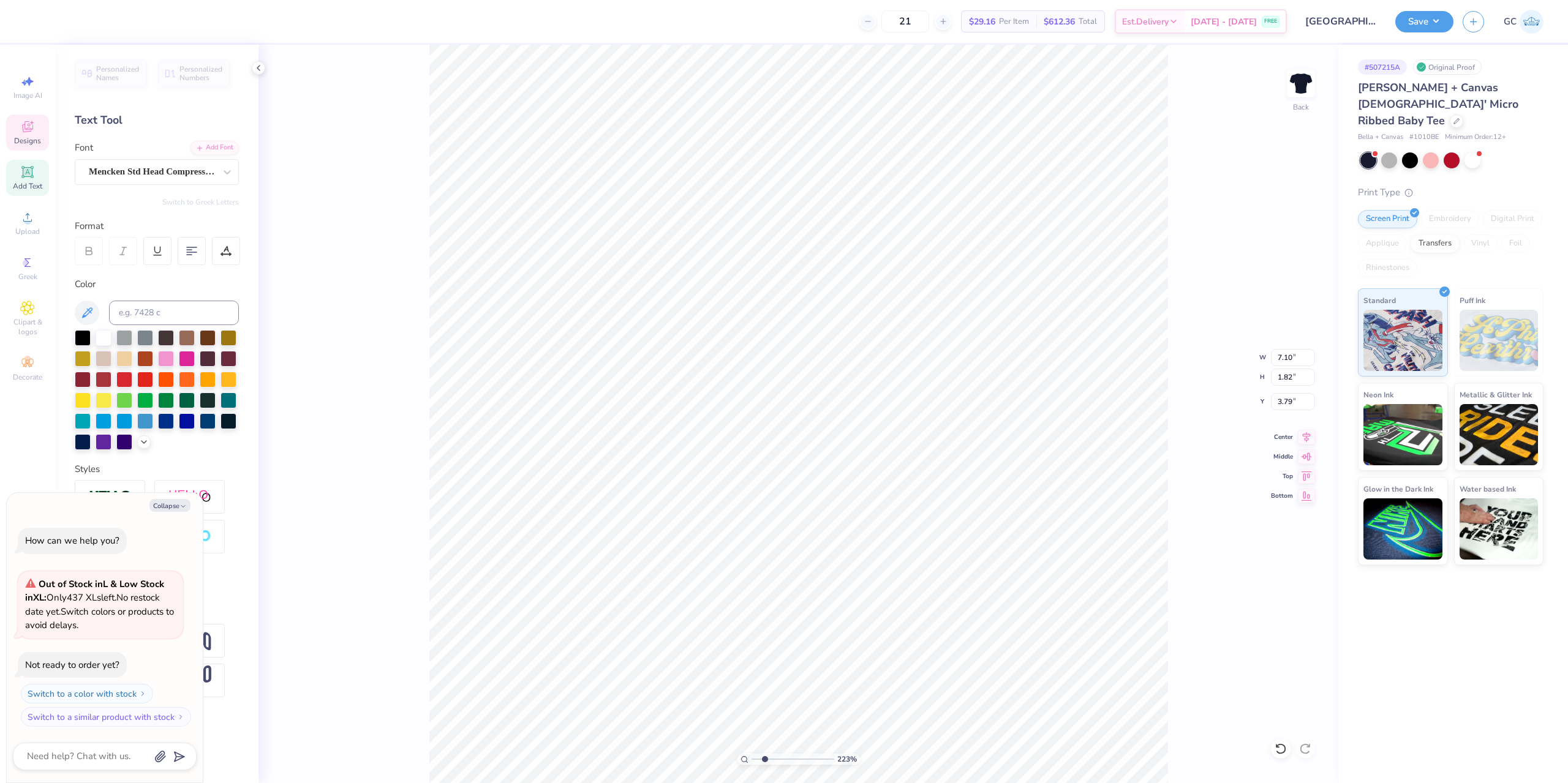
type textarea "x"
type textarea "g"
type input "2.22643191709162"
type textarea "x"
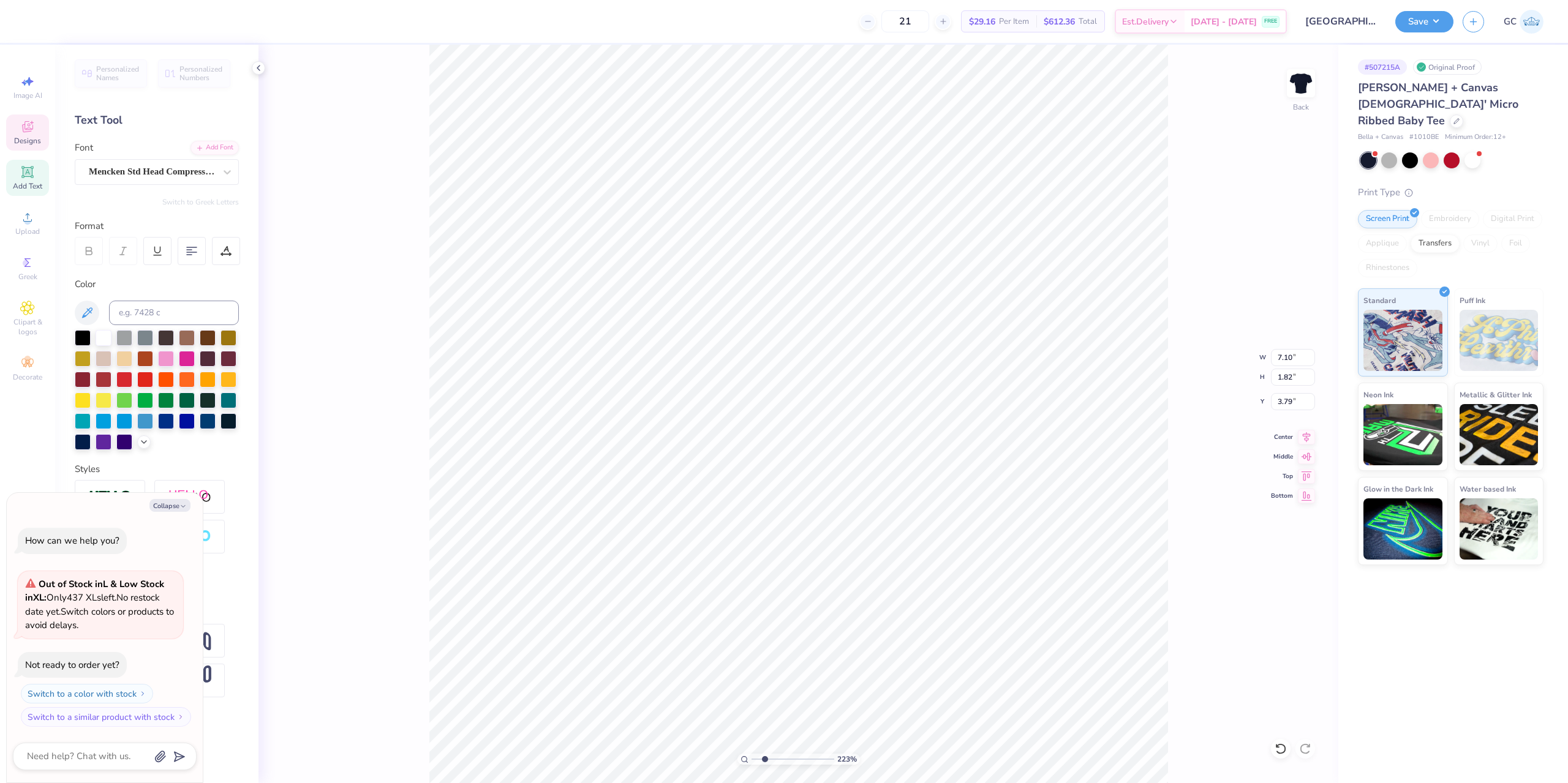
type input "2.22643191709162"
type textarea "x"
type textarea "G"
type input "2.22643191709162"
type textarea "x"
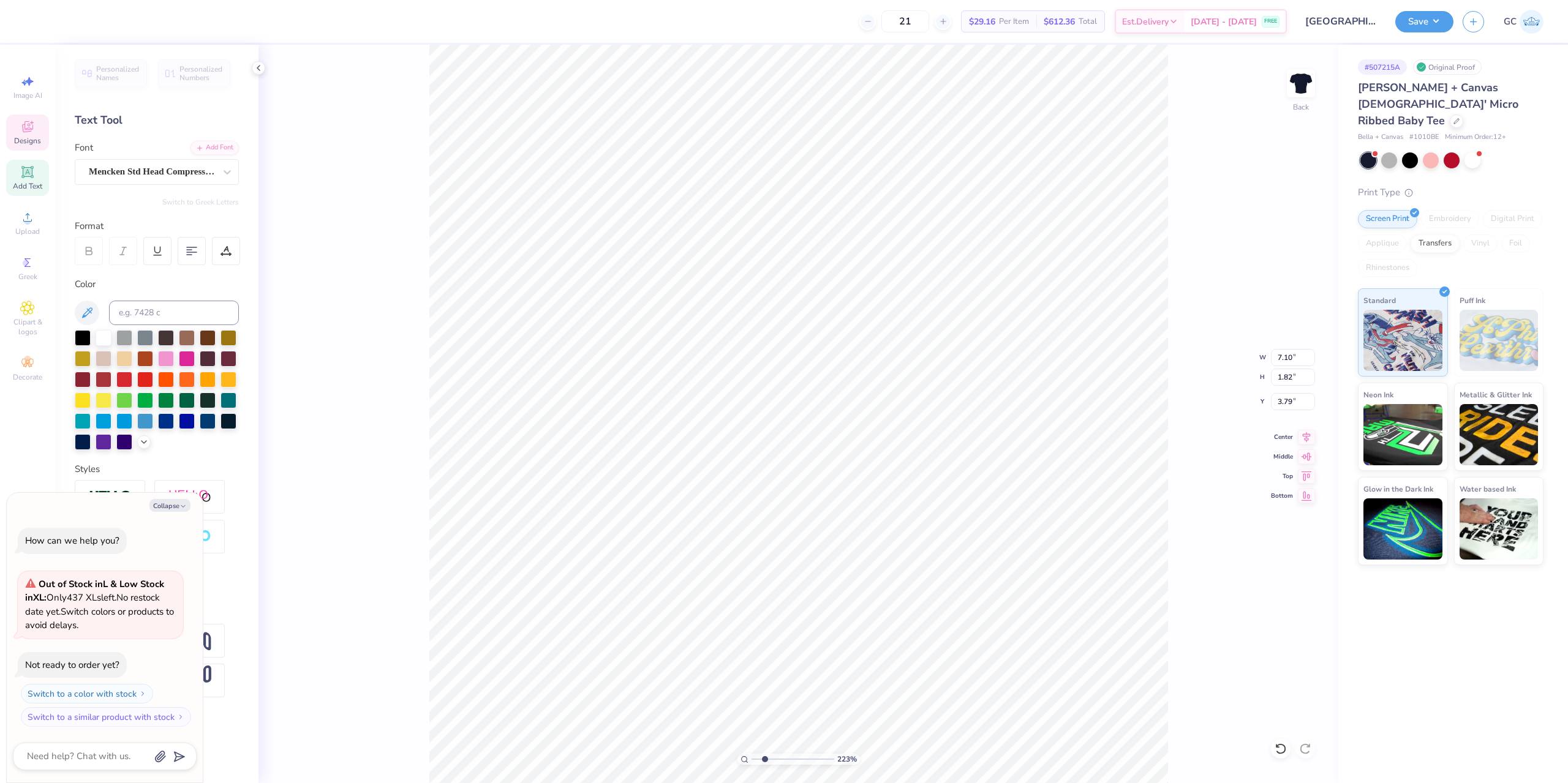
type textarea "GR"
type input "2.22643191709162"
type textarea "x"
type textarea "GRE"
type input "2.22643191709162"
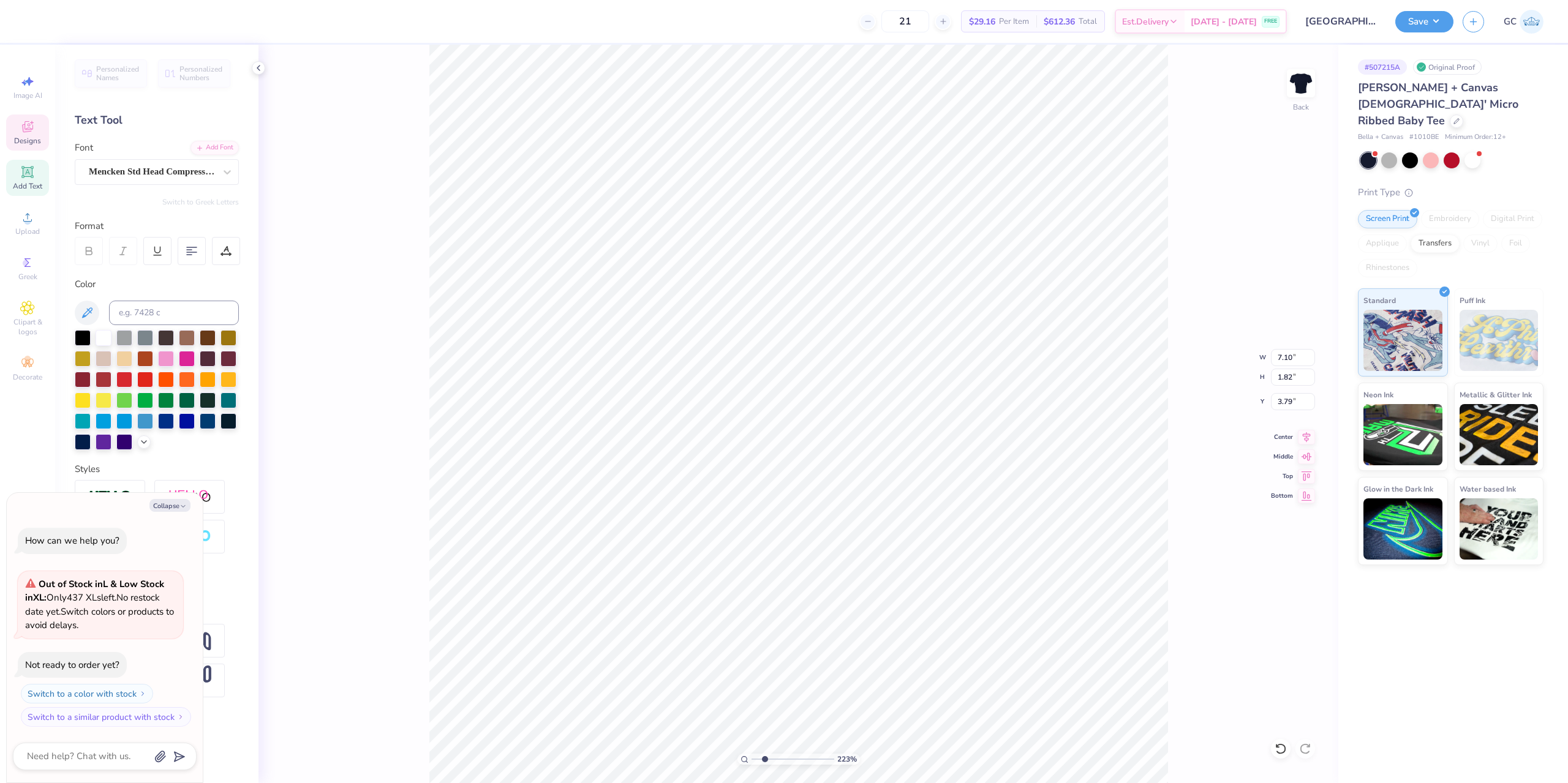
type textarea "x"
type textarea "GREEK"
type input "2.22643191709162"
type textarea "x"
type input "2.22643191709162"
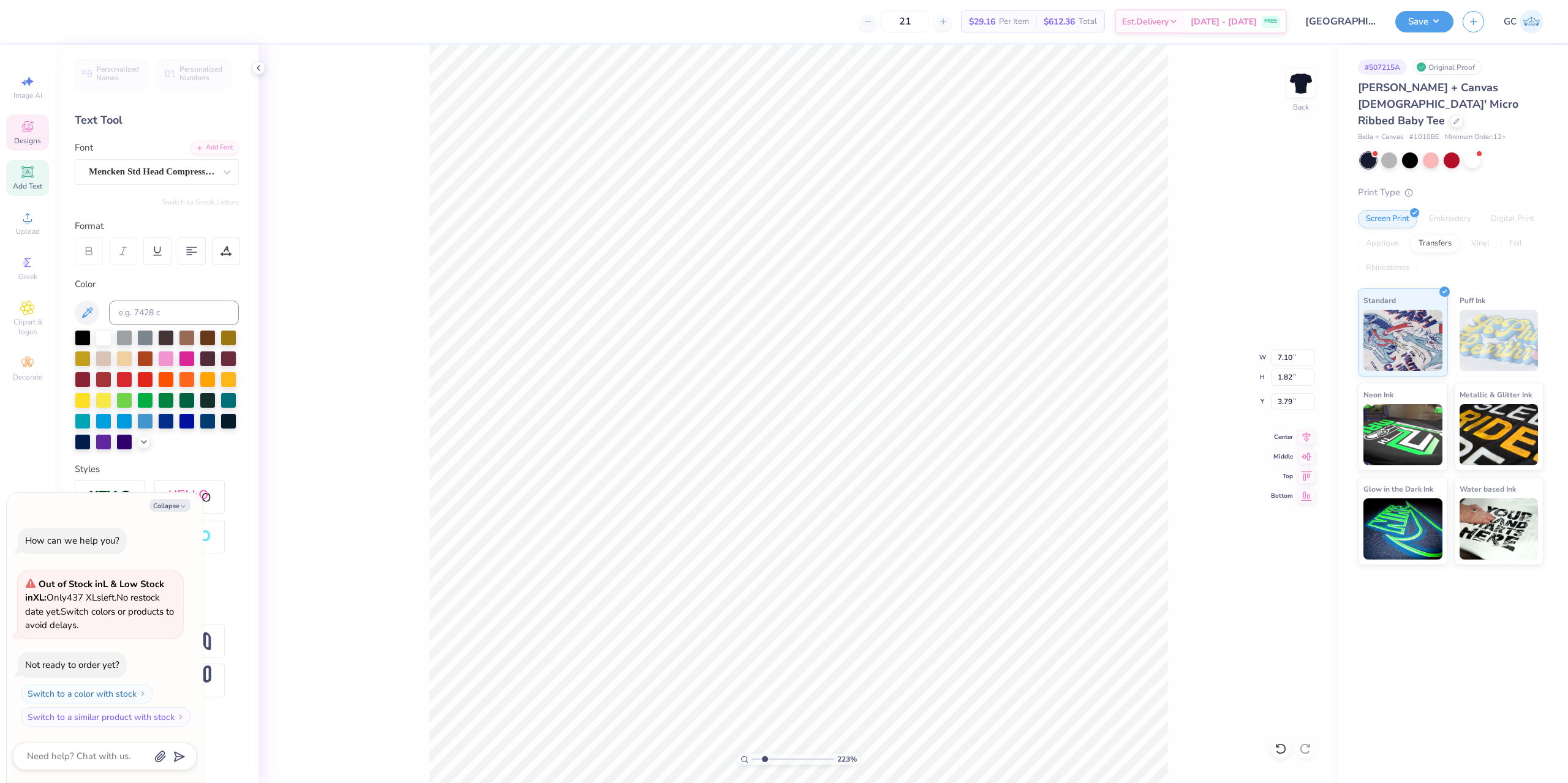
type textarea "x"
type textarea "GREEK"
type input "2.22643191709162"
type textarea "x"
type textarea "GREEK WE"
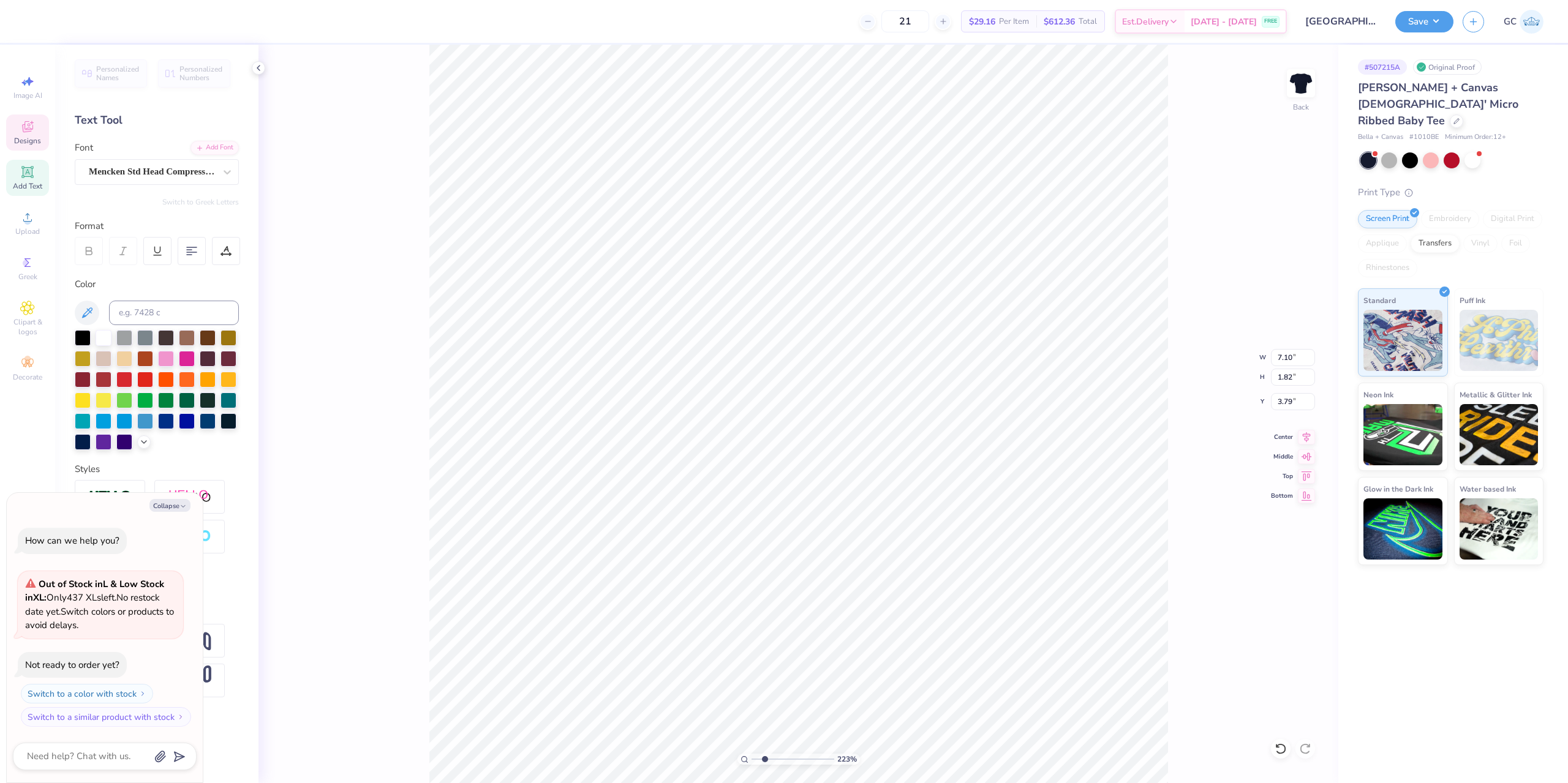
type input "2.22643191709162"
type textarea "x"
type input "2.22643191709162"
type textarea "x"
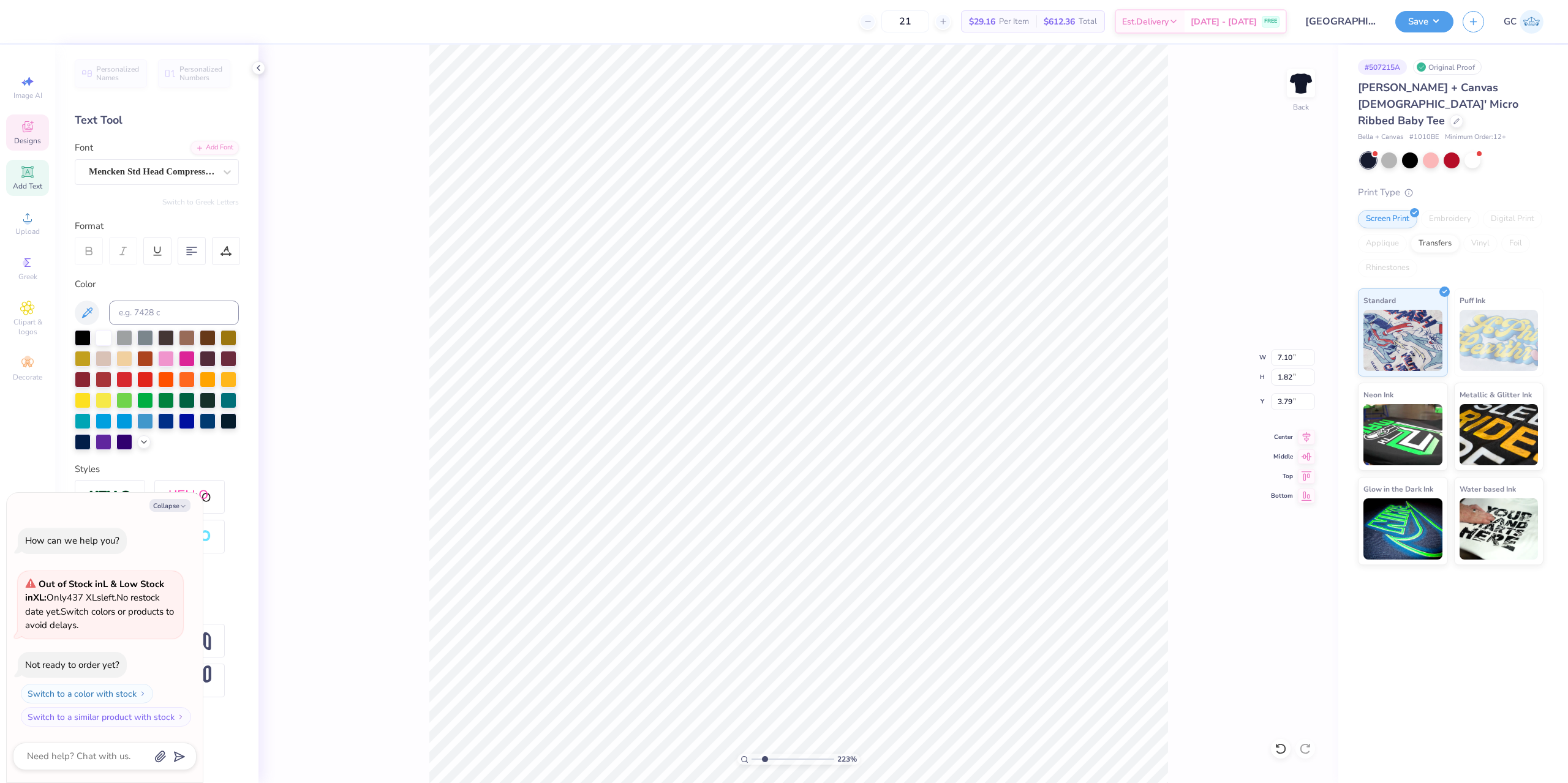
type textarea "GREEK WEEK"
type input "2.22643191709162"
type textarea "x"
type input "2.22643191709162"
type textarea "x"
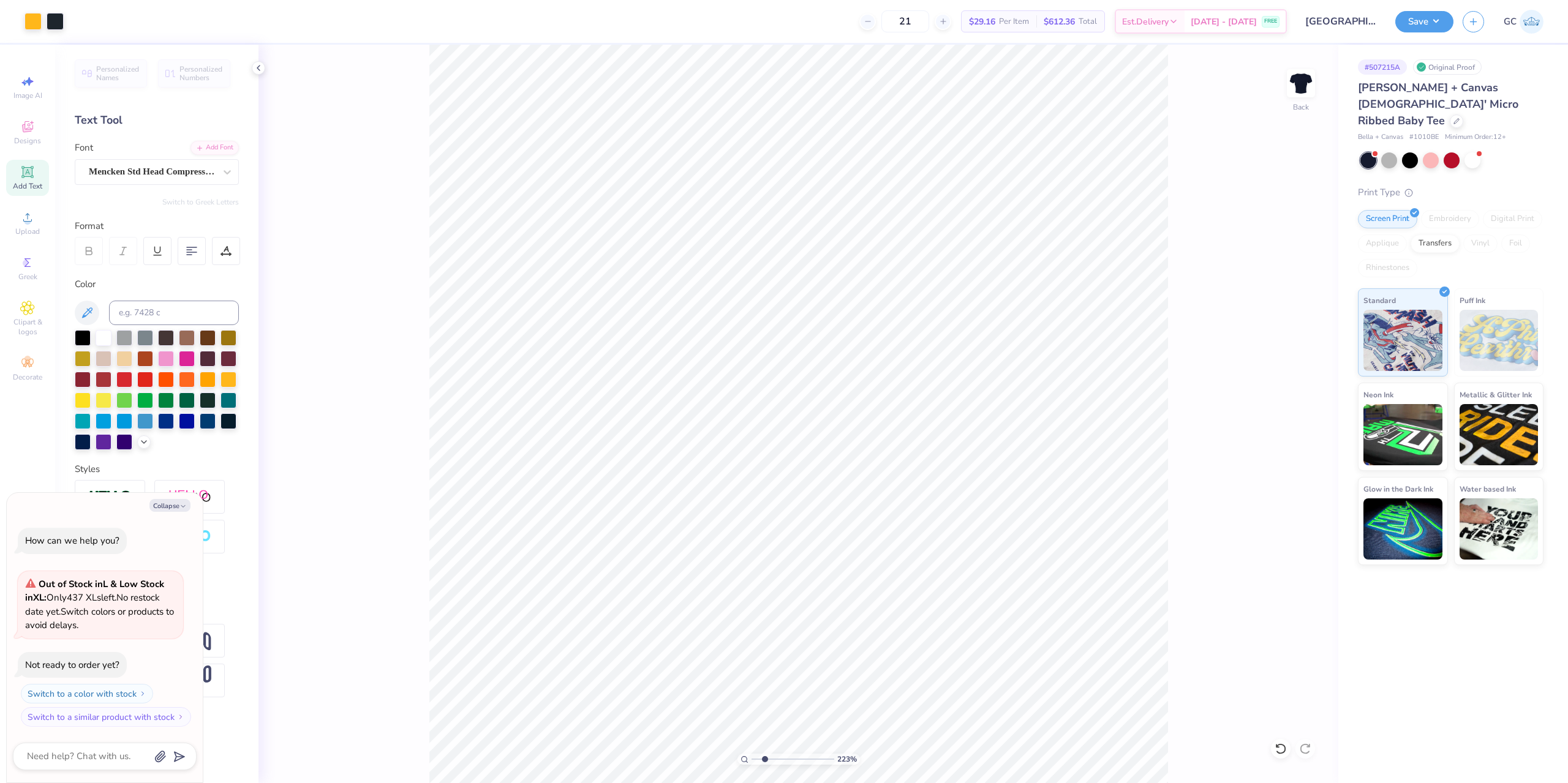
type input "2.22643191709162"
type textarea "x"
type input "1.49212329151837"
type textarea "x"
type input "1.49212329151837"
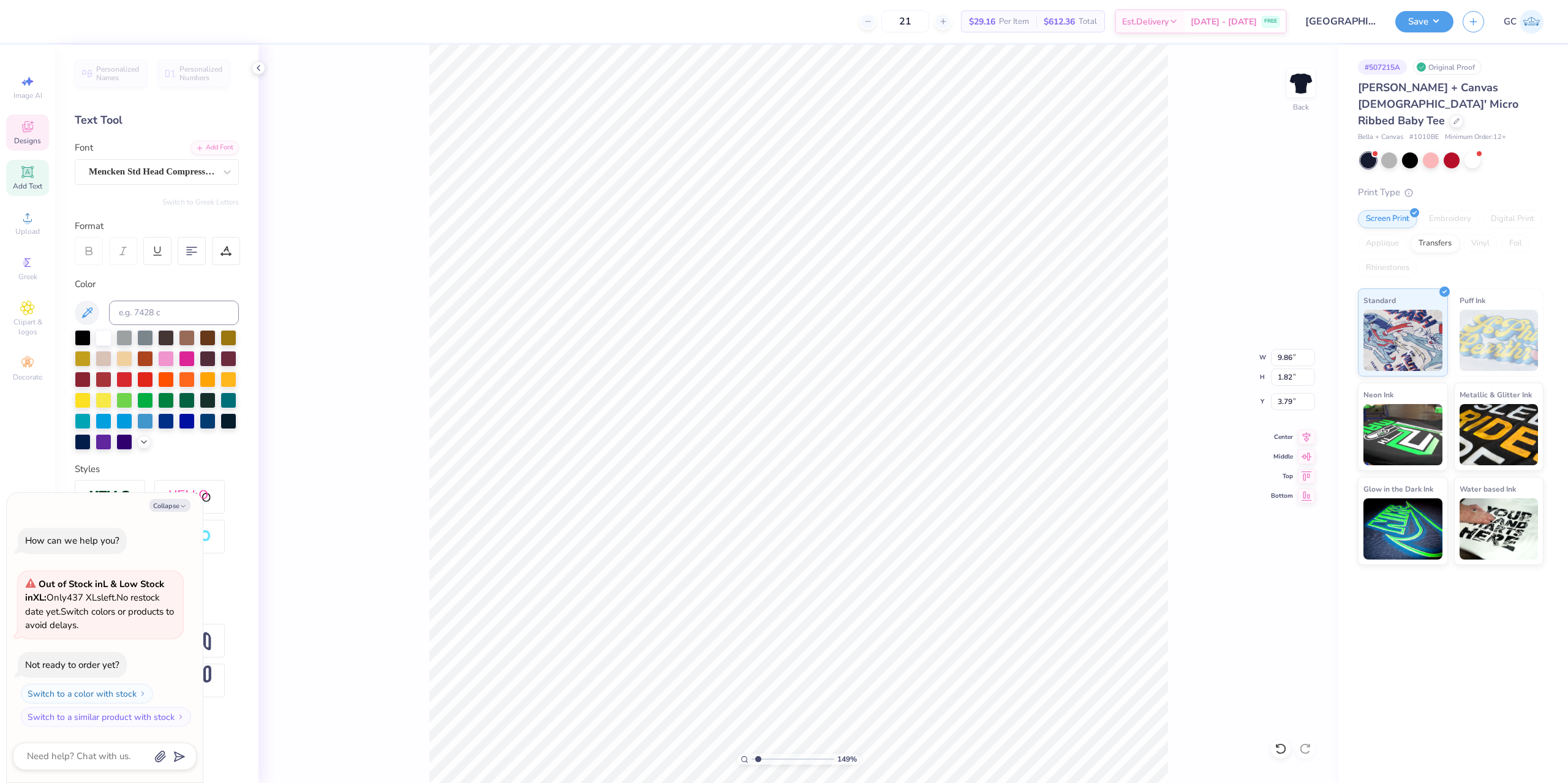
type textarea "x"
type input "1.49212329151837"
type textarea "x"
type input "7.68"
type input "1.42"
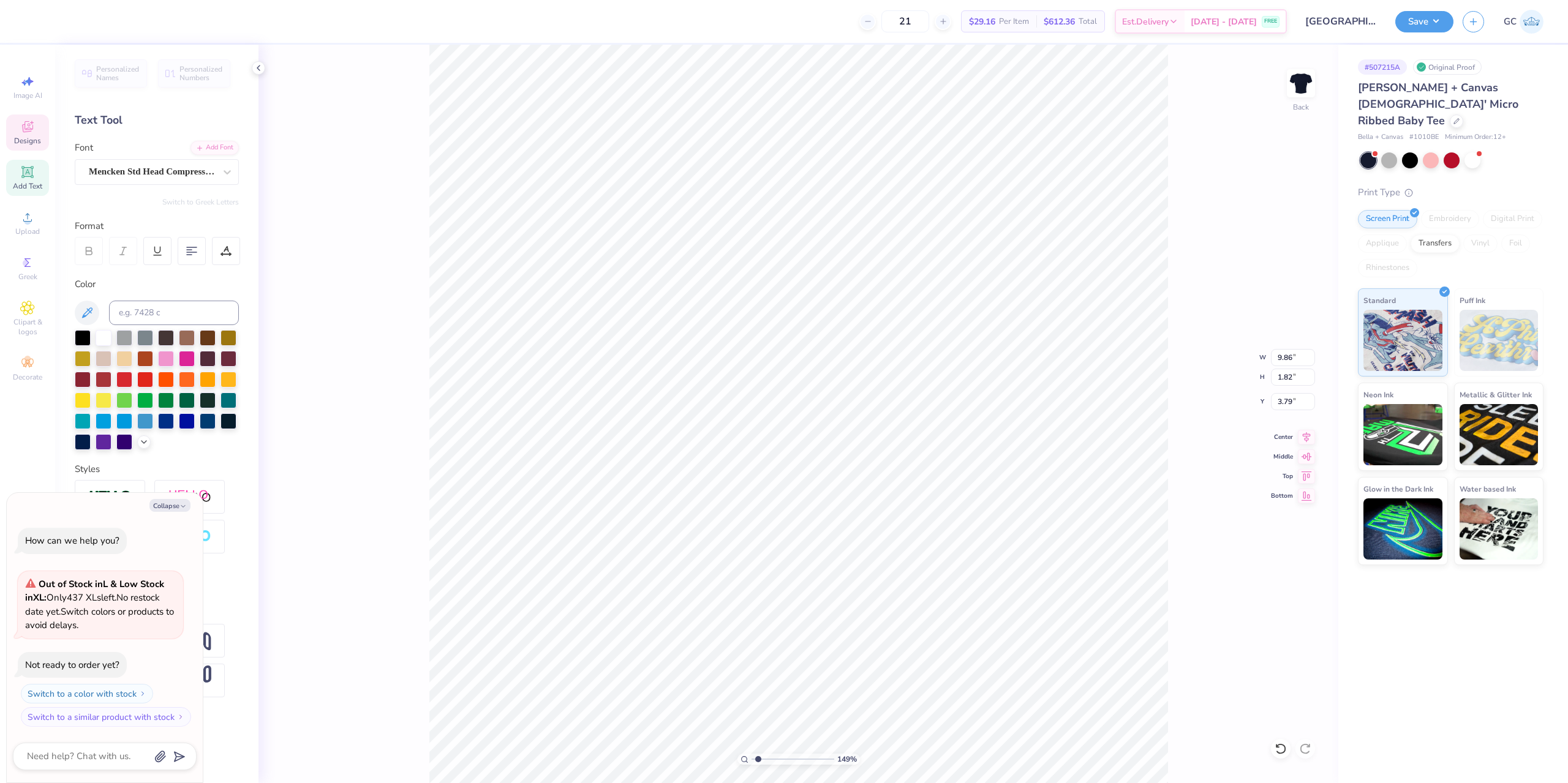
type input "4.19"
click at [1306, 436] on icon at bounding box center [1307, 435] width 8 height 11
type input "1.49212329151837"
type textarea "x"
type input "1.49212329151837"
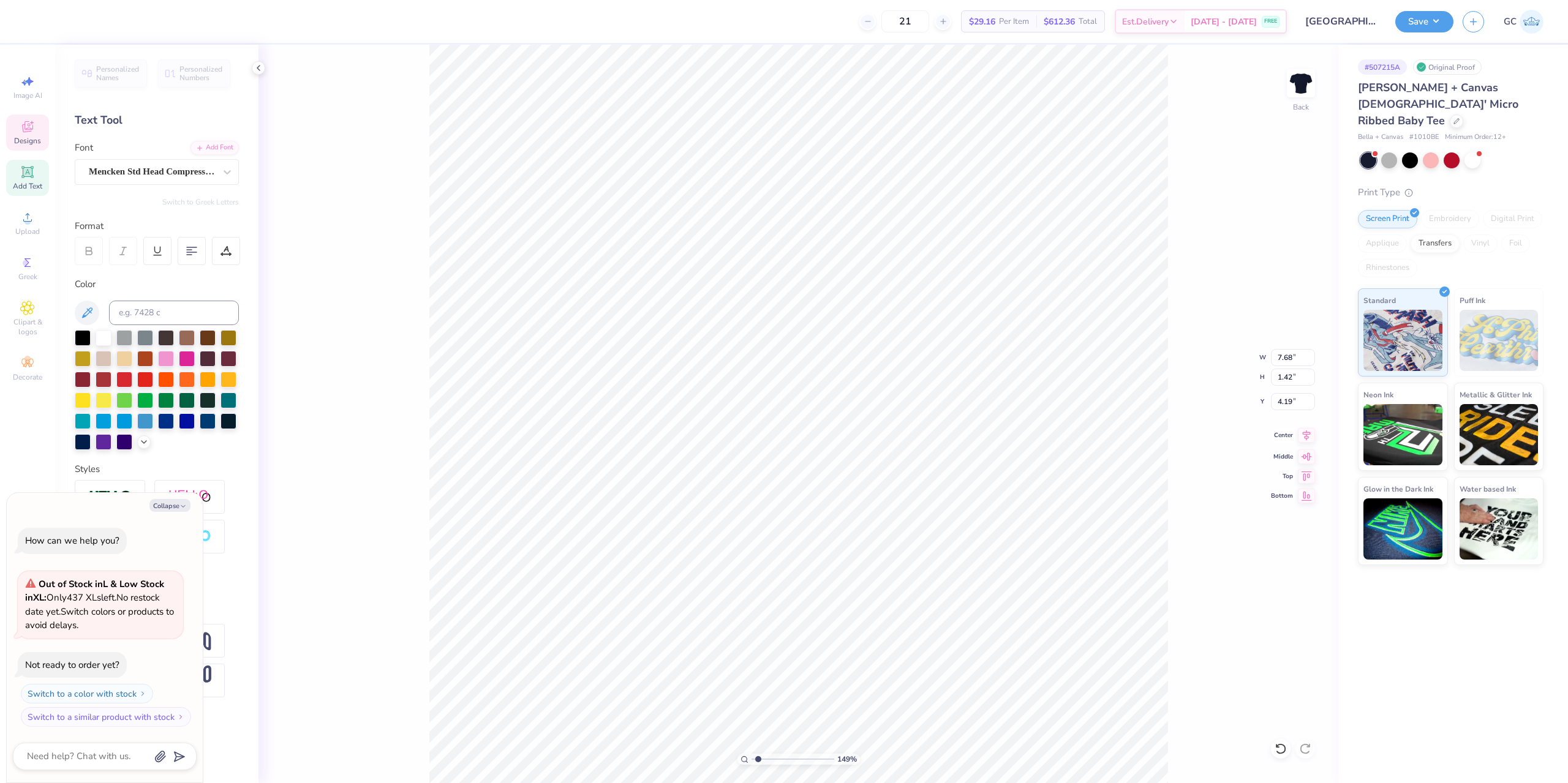
type textarea "x"
type input "4.79"
type input "0.94"
type input "3.01"
type input "1.49212329151837"
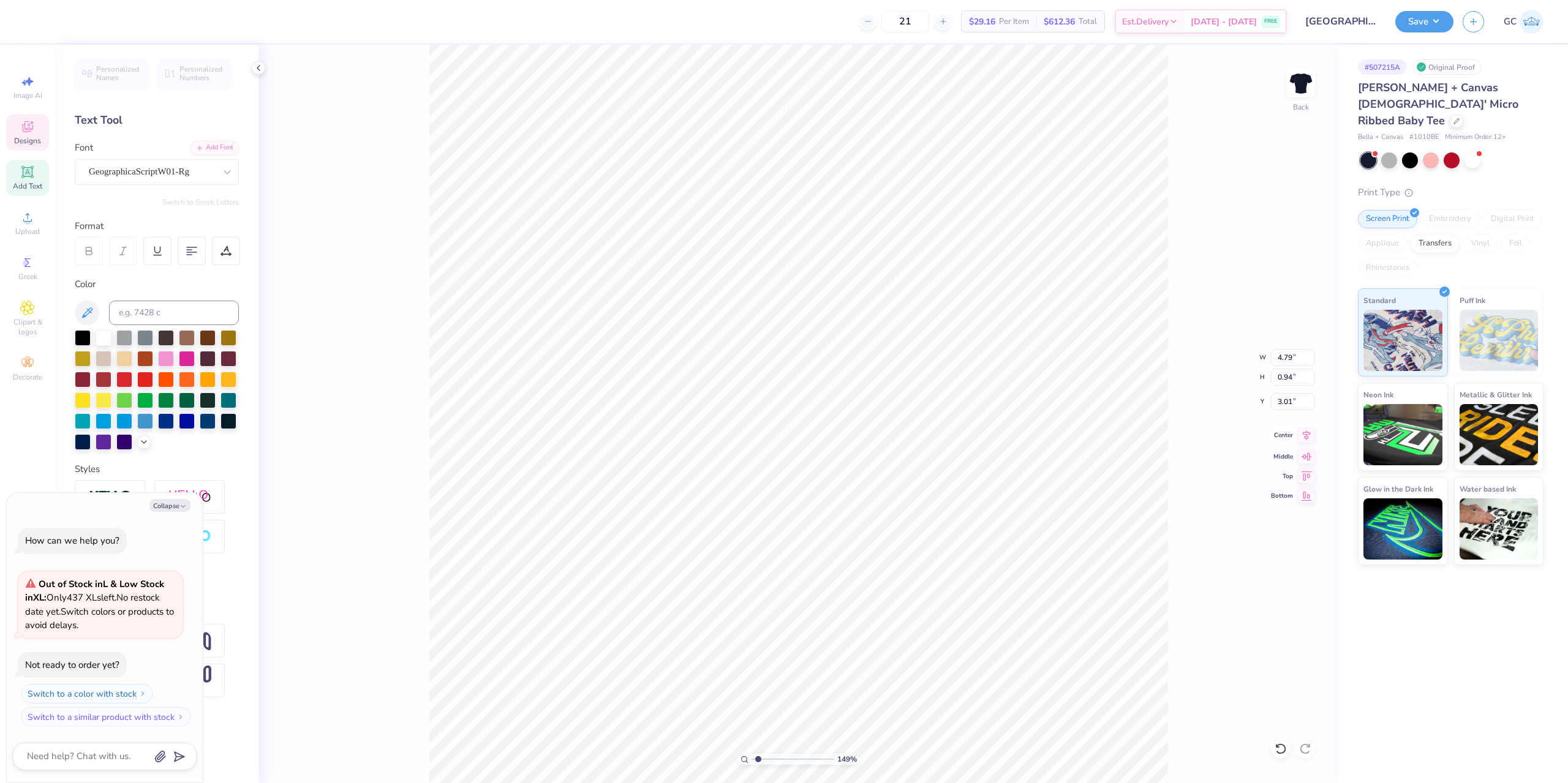
type textarea "x"
type input "1.49212329151837"
type textarea "x"
type input "3.38"
click at [1304, 441] on icon at bounding box center [1306, 435] width 17 height 15
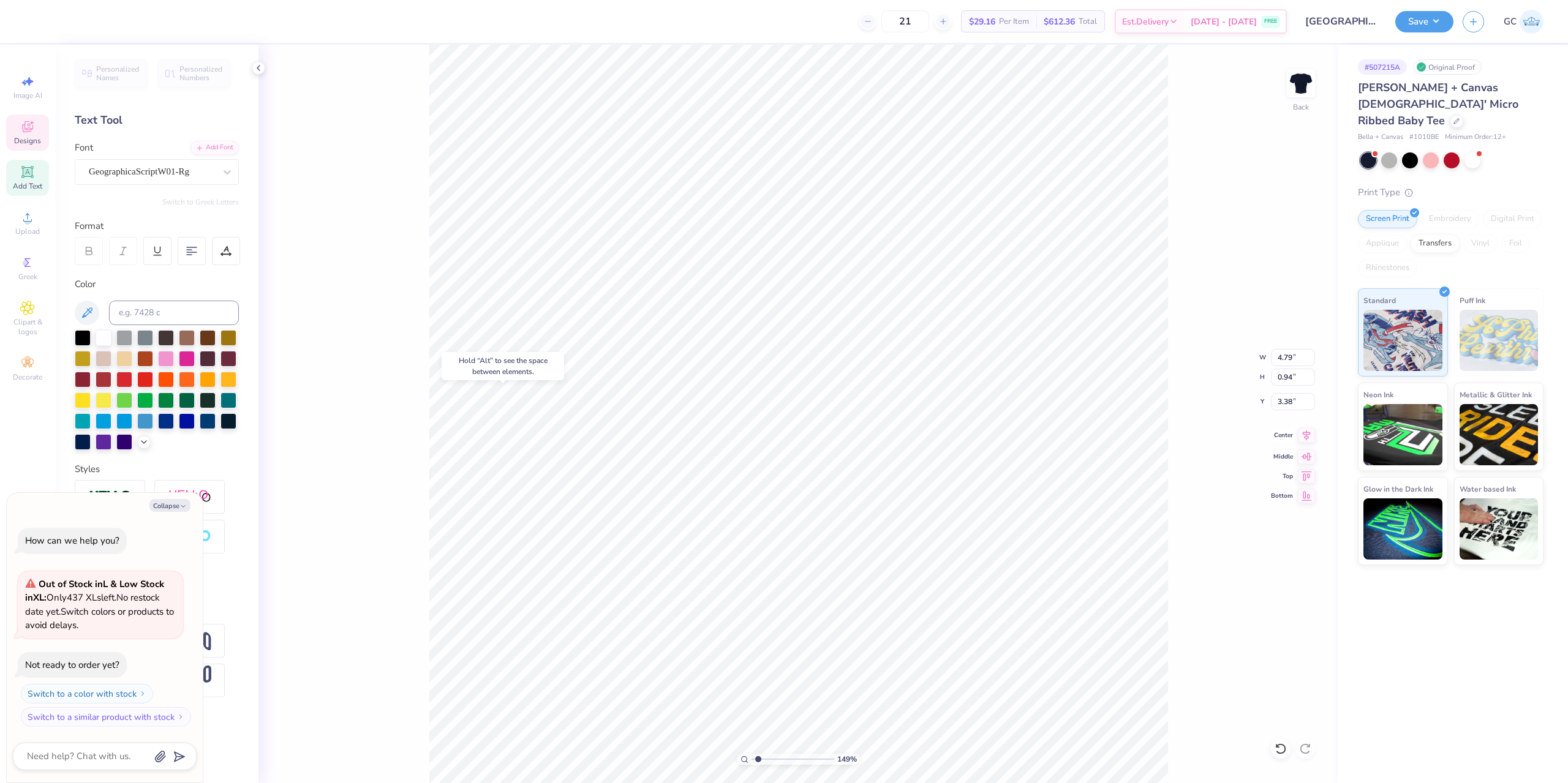
type input "1.49212329151837"
type textarea "x"
type input "1.49212329151837"
type textarea "x"
type input "7.68"
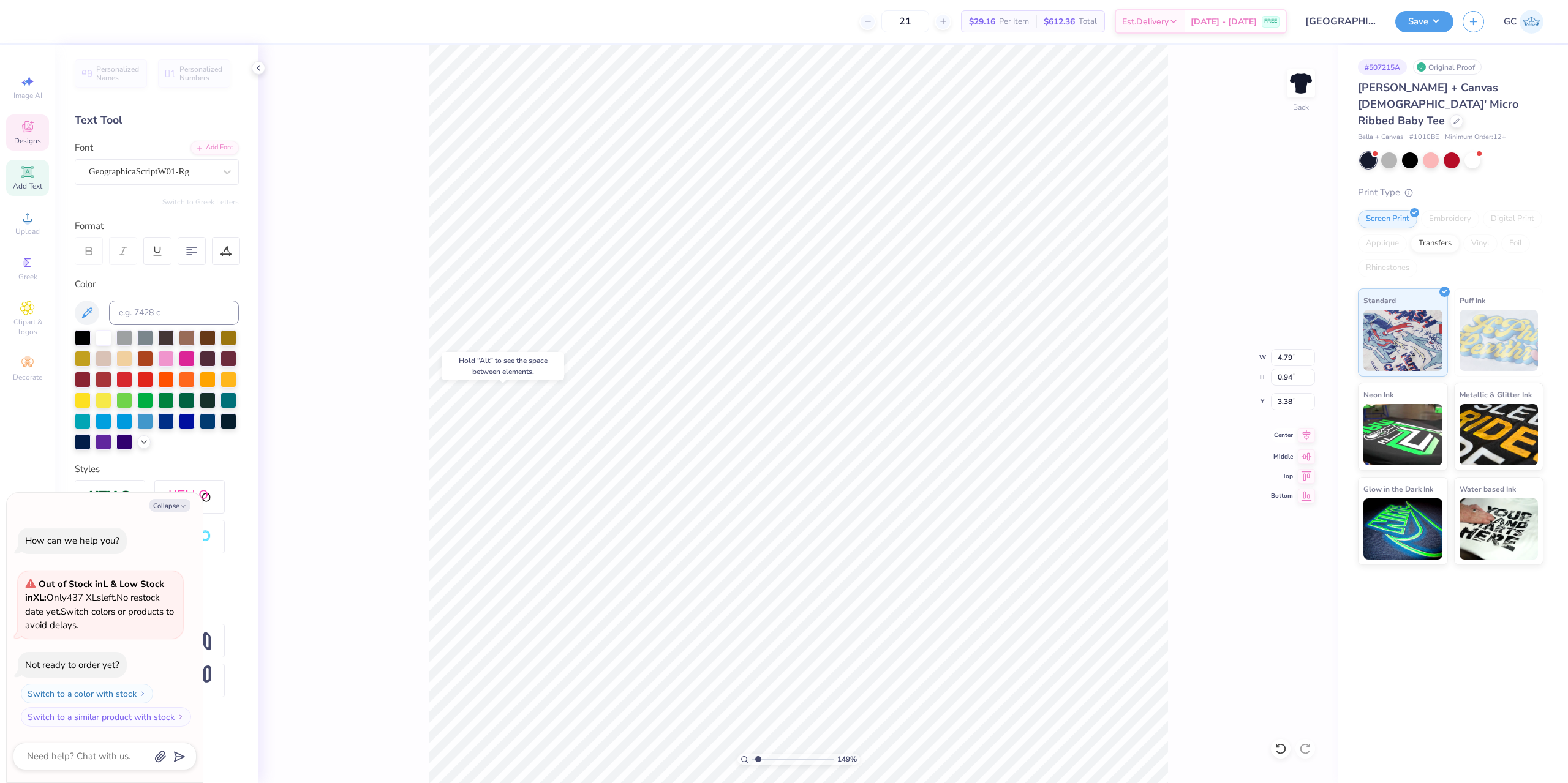
type input "1.42"
type input "4.19"
click at [1311, 441] on icon at bounding box center [1306, 435] width 17 height 15
type input "1.49212329151837"
type textarea "x"
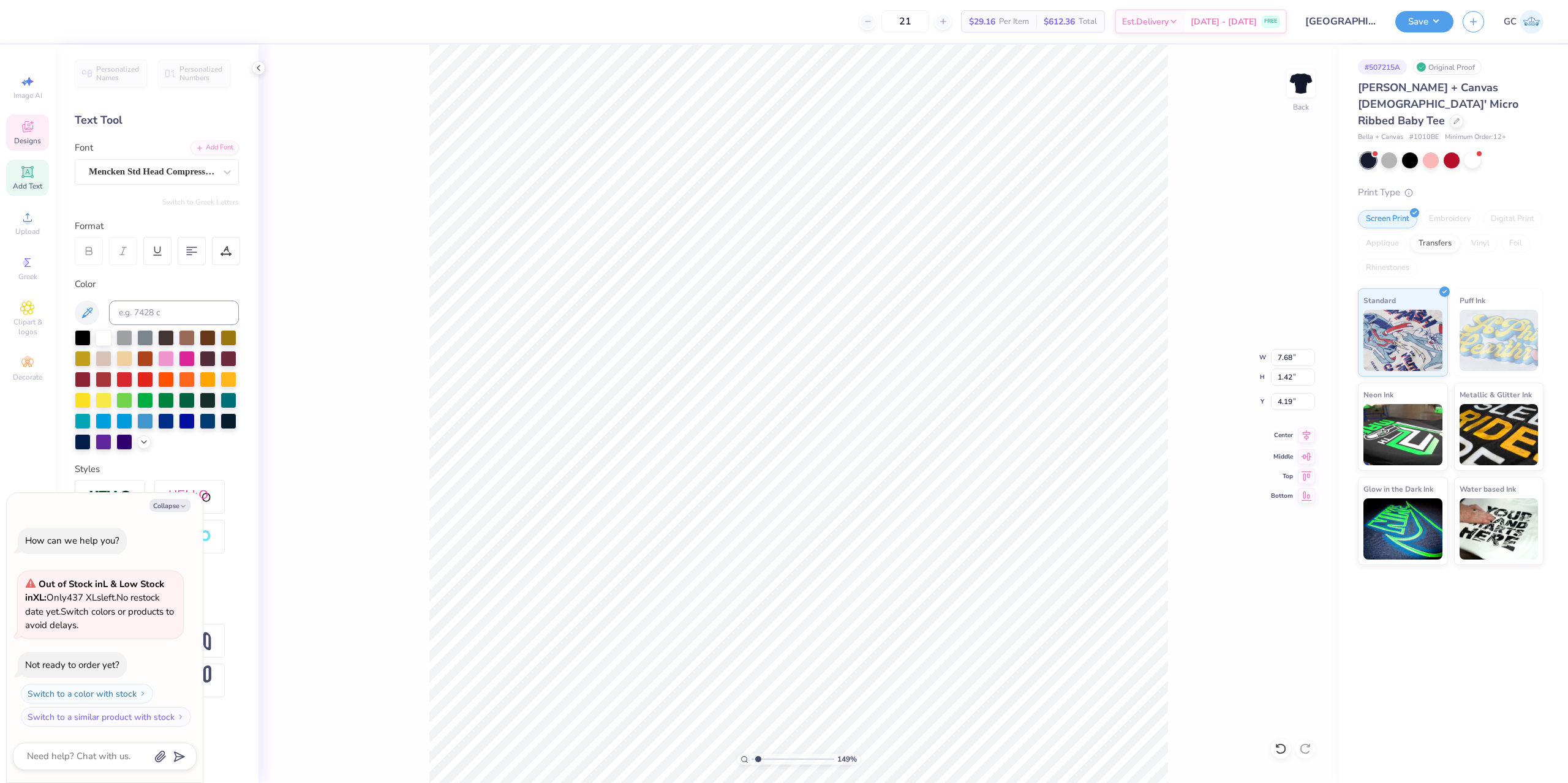
type input "1.49212329151837"
type textarea "x"
type input "1.49212329151837"
type textarea "x"
click at [736, 646] on li "Group" at bounding box center [747, 648] width 96 height 24
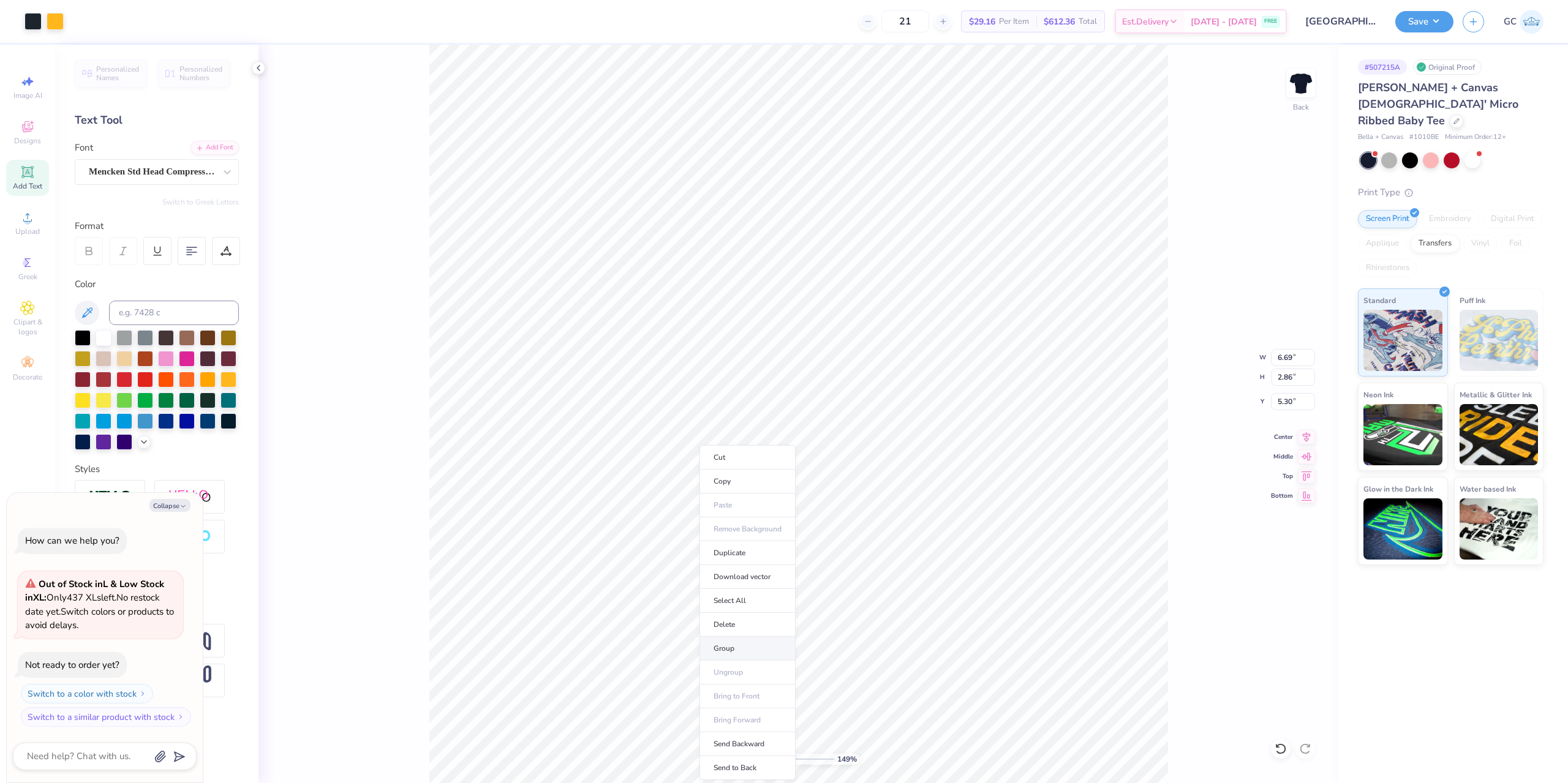
type input "1.49212329151837"
type textarea "x"
type input "1.49212329151837"
type textarea "x"
click at [1307, 435] on icon at bounding box center [1307, 435] width 8 height 11
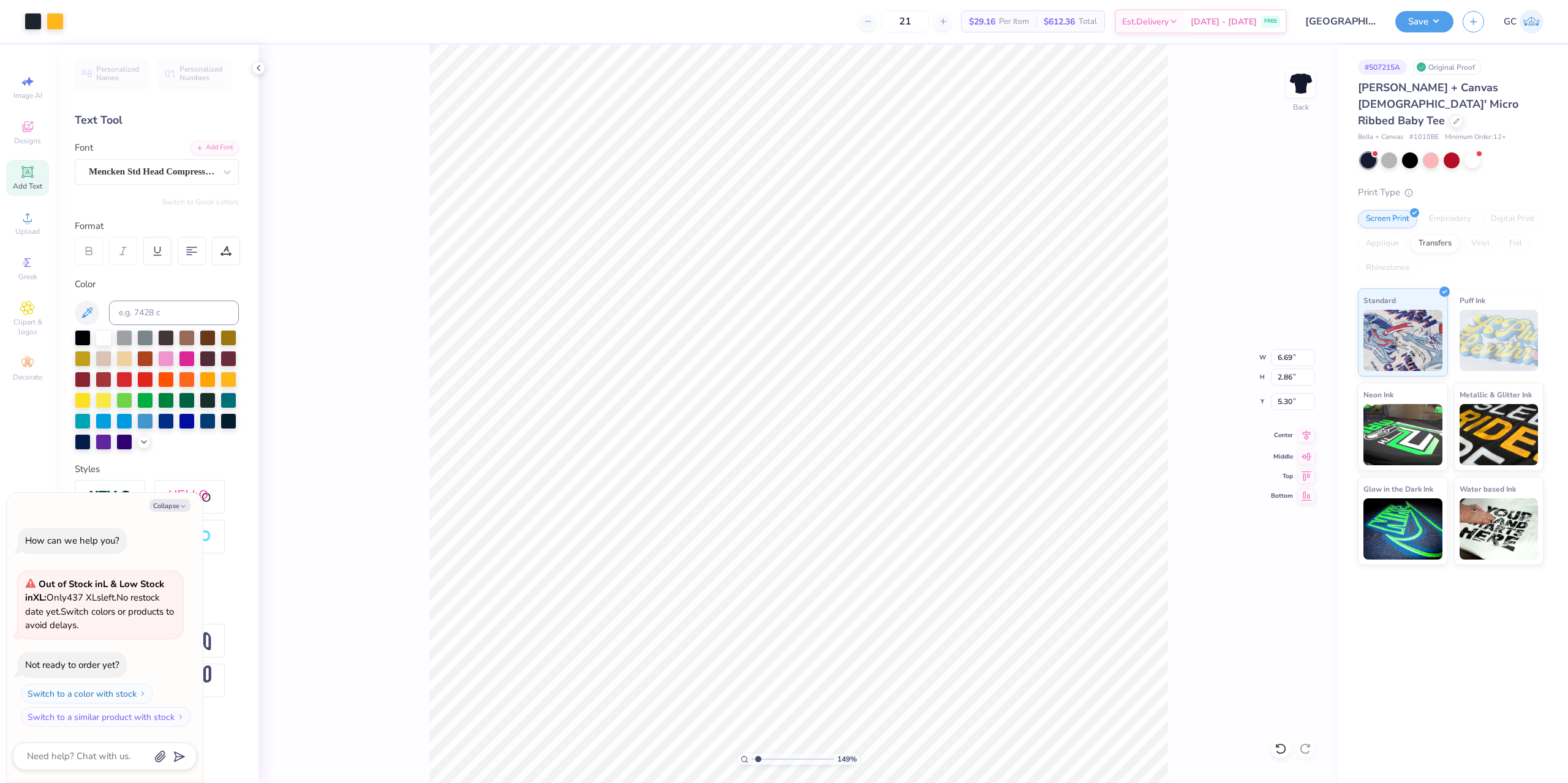
type input "1.49212329151837"
type textarea "x"
click at [35, 27] on div at bounding box center [33, 19] width 17 height 17
type input "1.49212329151837"
type textarea "x"
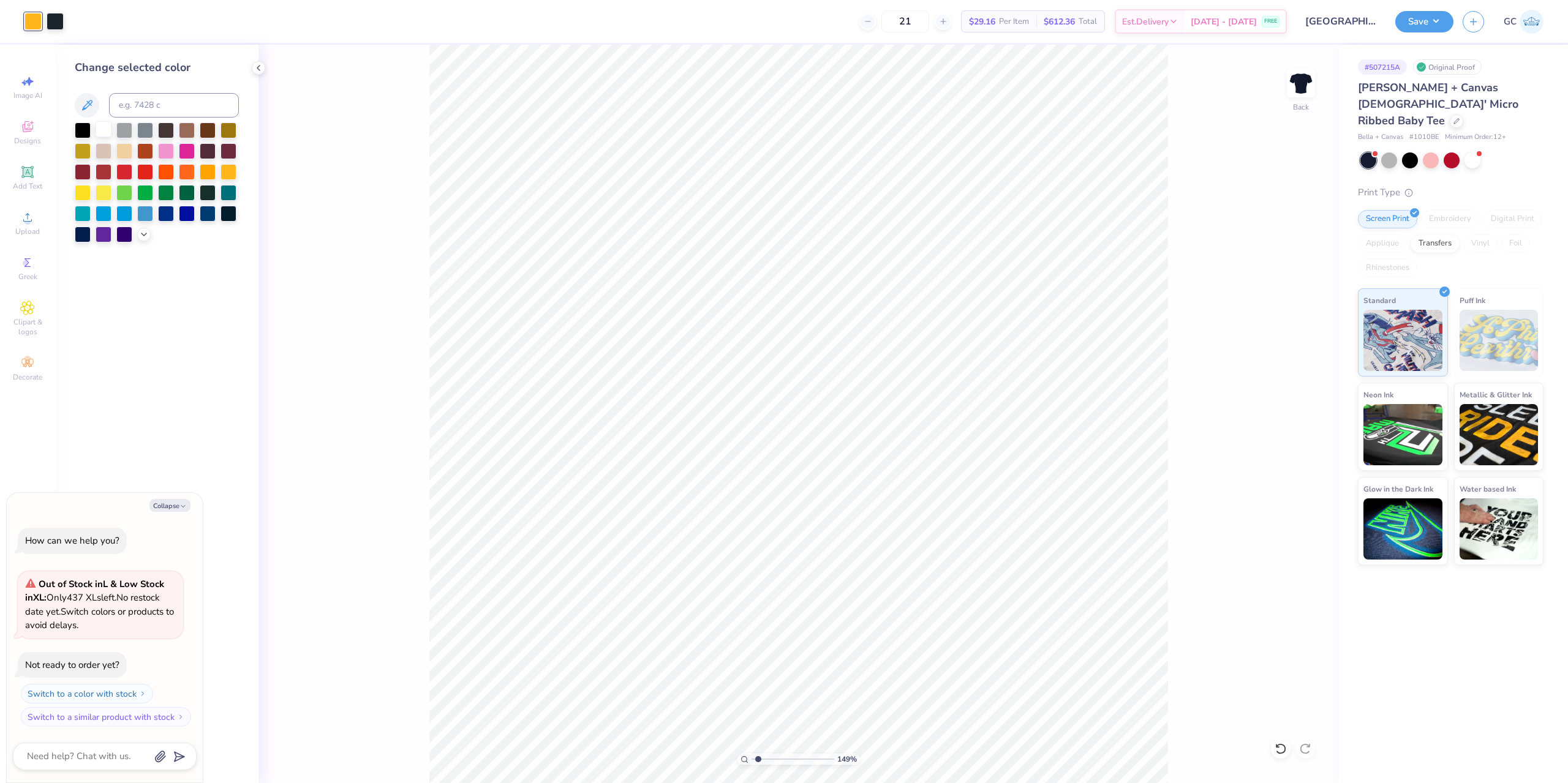
click at [104, 130] on div at bounding box center [104, 129] width 16 height 16
type input "1.49212329151837"
type textarea "x"
type input "1.49212329151837"
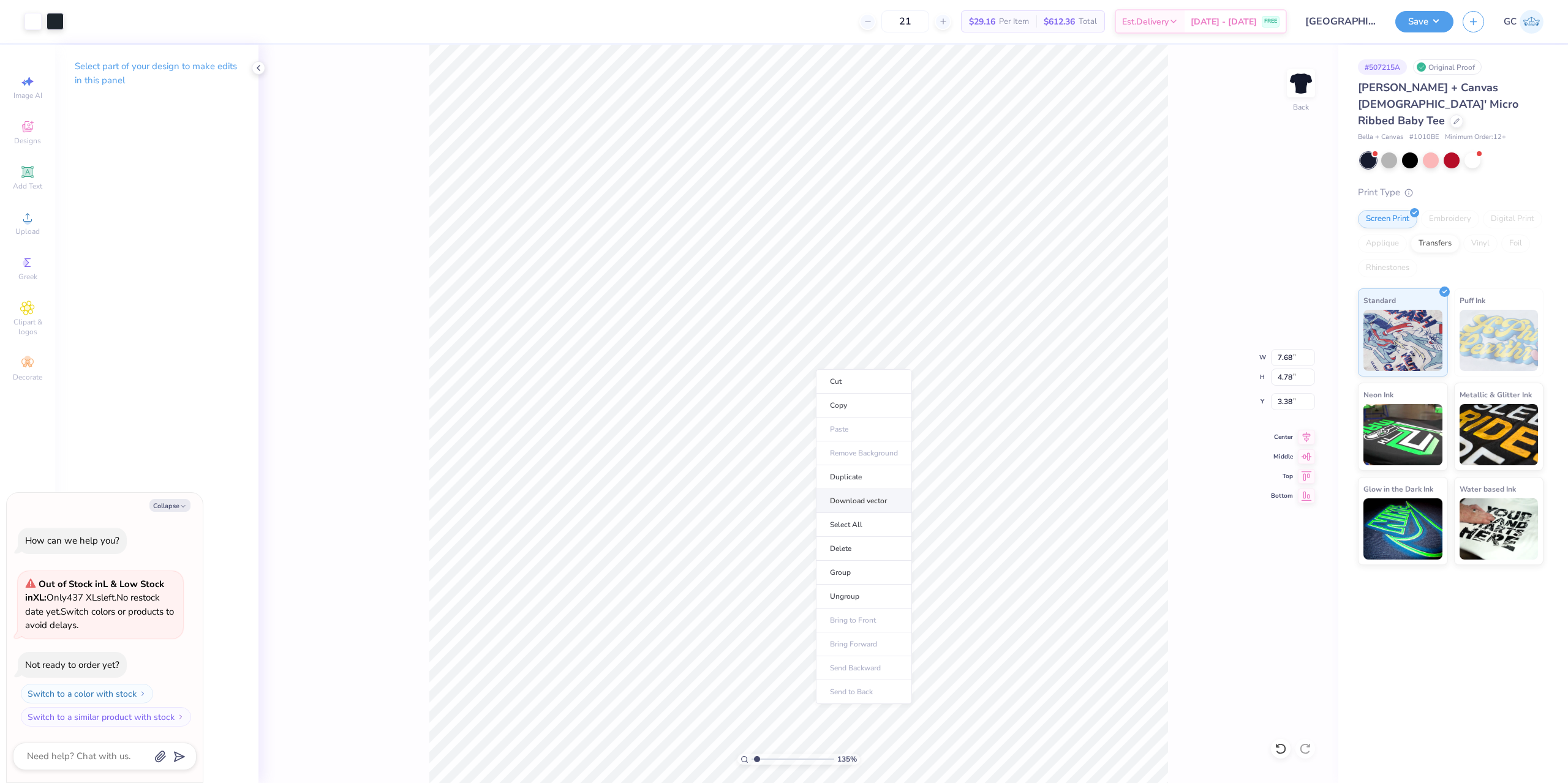
click at [854, 499] on li "Download vector" at bounding box center [863, 501] width 96 height 24
click at [19, 224] on div "Upload" at bounding box center [27, 223] width 43 height 36
drag, startPoint x: 1279, startPoint y: 355, endPoint x: 1294, endPoint y: 355, distance: 15.0
click at [1294, 355] on input "7.68" at bounding box center [1293, 357] width 44 height 17
drag, startPoint x: 1297, startPoint y: 402, endPoint x: 1275, endPoint y: 401, distance: 22.0
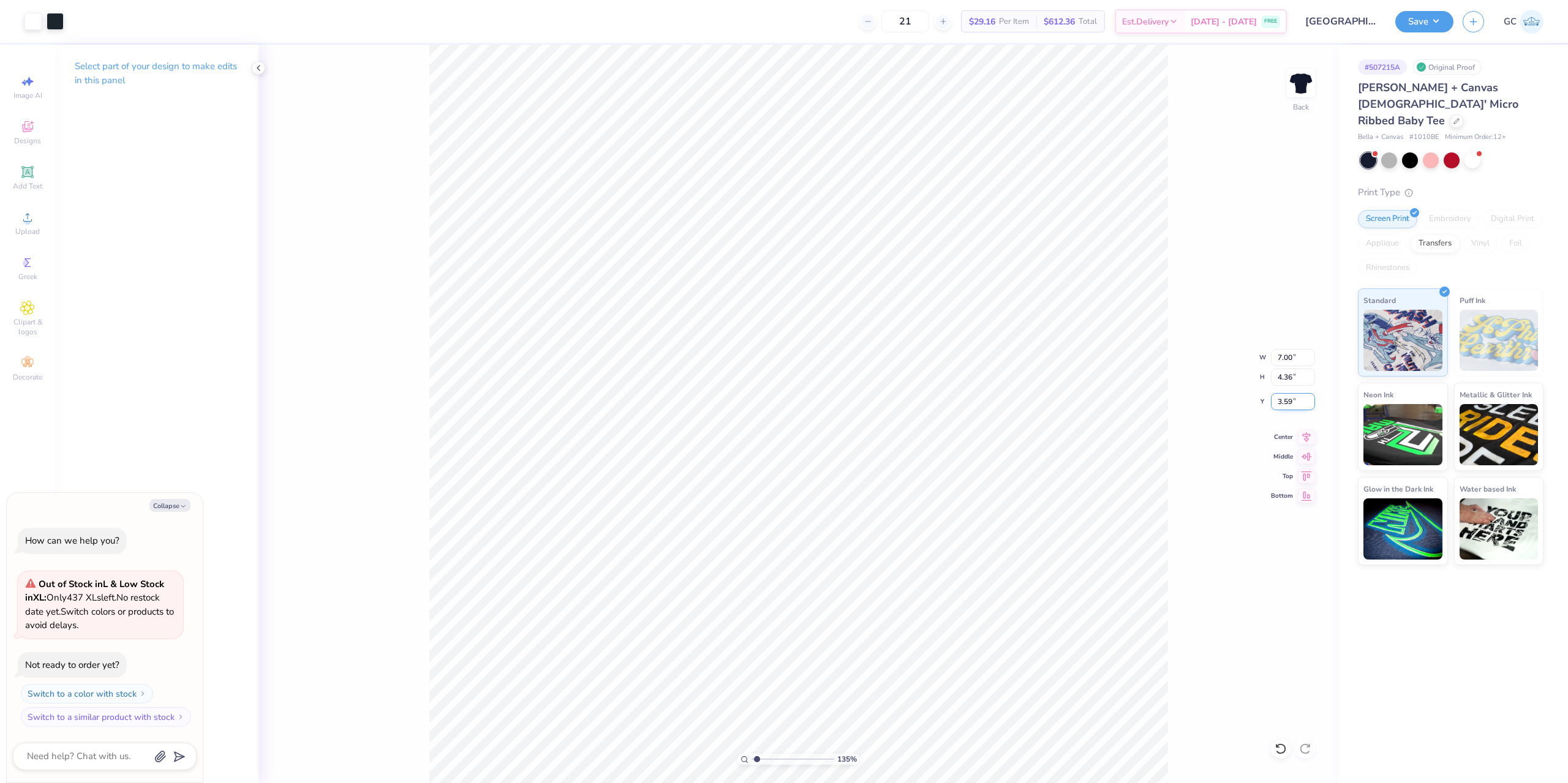
click at [1275, 401] on input "3.59" at bounding box center [1293, 401] width 44 height 17
drag, startPoint x: 1275, startPoint y: 355, endPoint x: 1295, endPoint y: 355, distance: 20.0
click at [1295, 355] on input "5.78" at bounding box center [1293, 357] width 44 height 17
click at [1308, 441] on icon at bounding box center [1306, 435] width 17 height 15
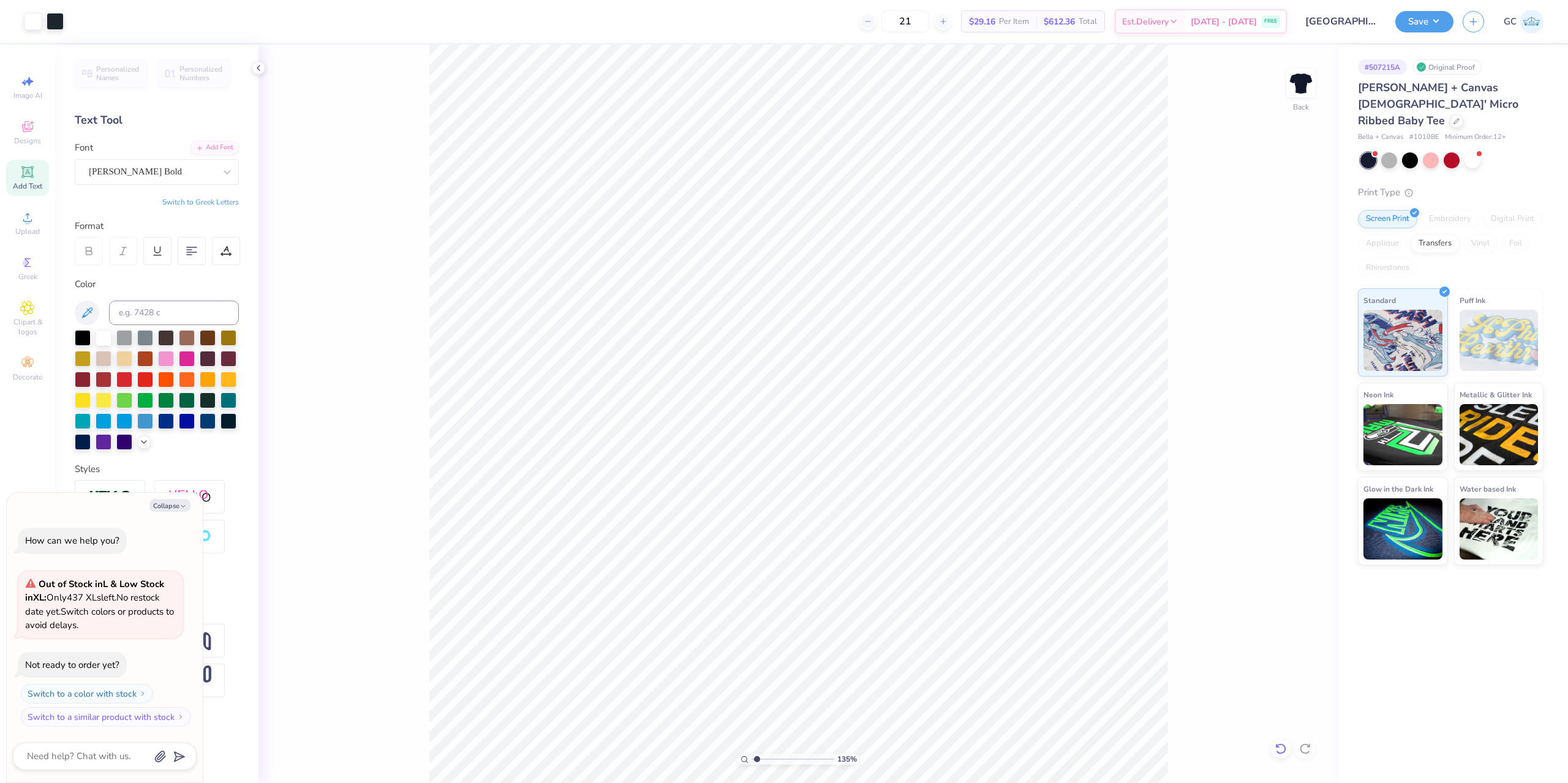
click at [1275, 750] on icon at bounding box center [1281, 749] width 12 height 12
click at [1279, 753] on icon at bounding box center [1281, 749] width 12 height 12
click at [1277, 749] on icon at bounding box center [1281, 749] width 12 height 12
drag, startPoint x: 1275, startPoint y: 403, endPoint x: 1299, endPoint y: 402, distance: 24.0
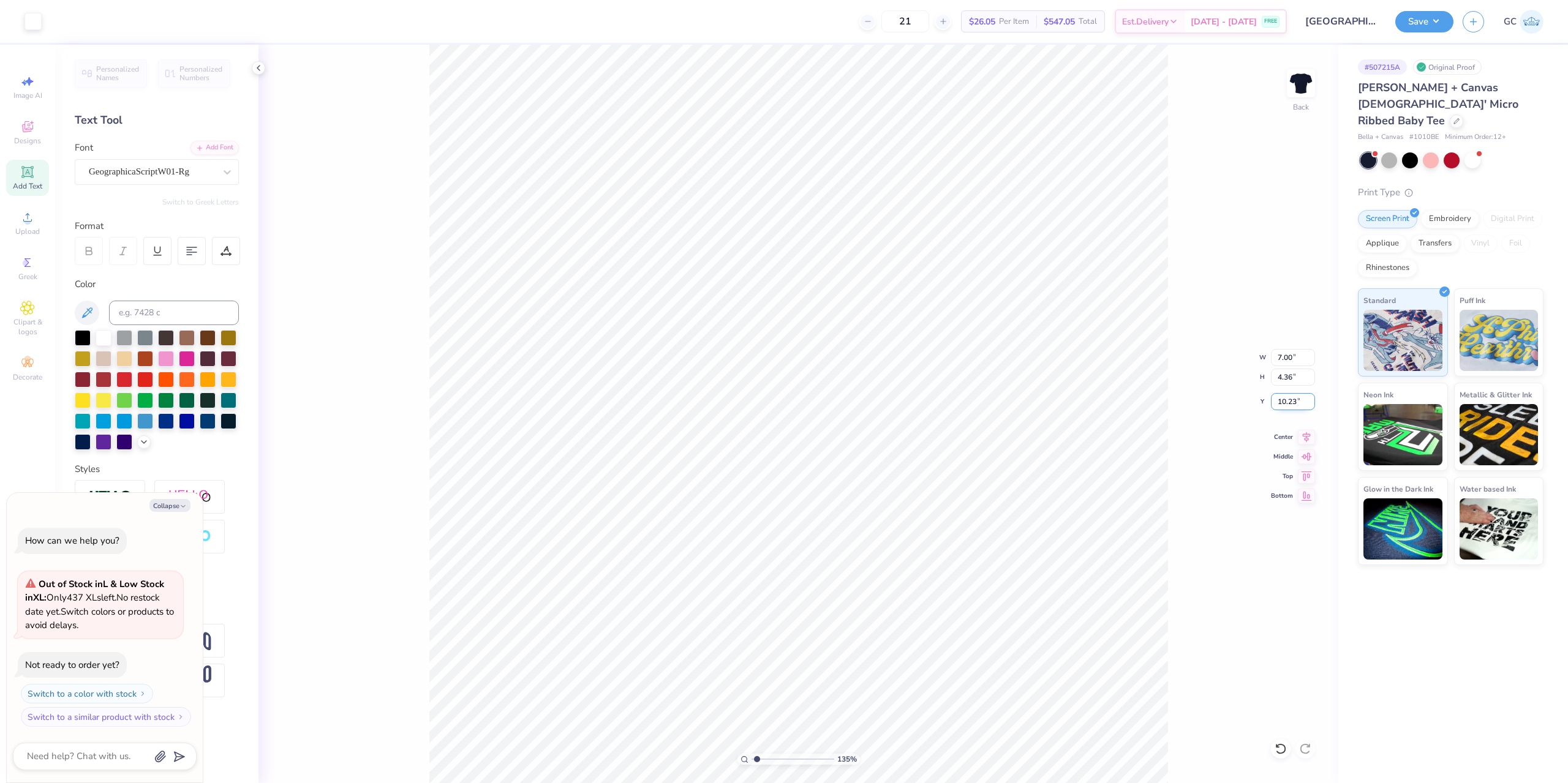
click at [1299, 402] on input "10.23" at bounding box center [1293, 401] width 44 height 17
click at [1404, 17] on button "Save" at bounding box center [1425, 19] width 58 height 21
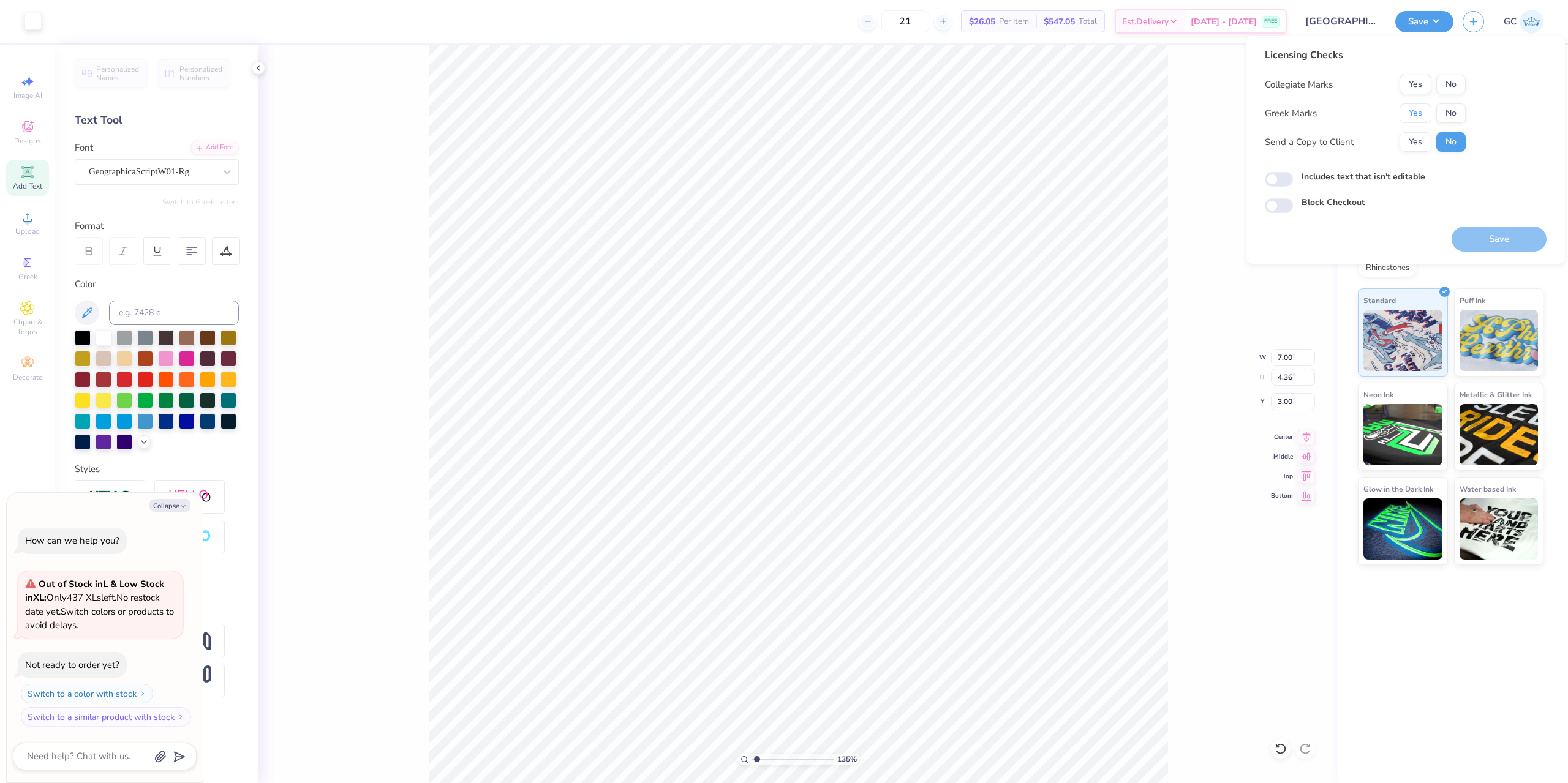
click at [1422, 106] on button "Yes" at bounding box center [1416, 113] width 32 height 19
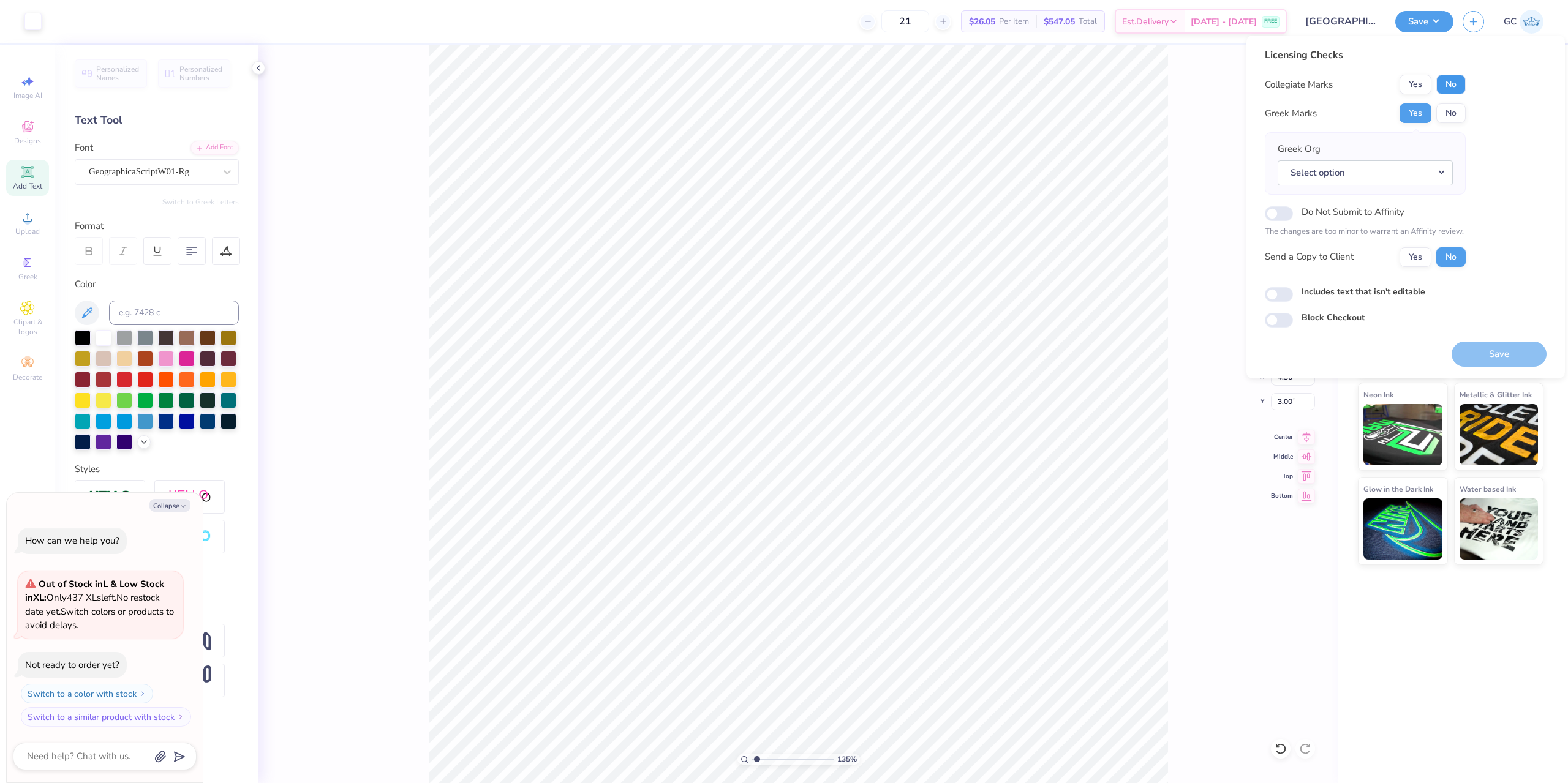
click at [1450, 84] on button "No" at bounding box center [1450, 84] width 29 height 19
click at [1428, 177] on button "Select option" at bounding box center [1365, 172] width 175 height 26
click at [1330, 275] on link "Theta Phi Alpha" at bounding box center [1366, 278] width 165 height 20
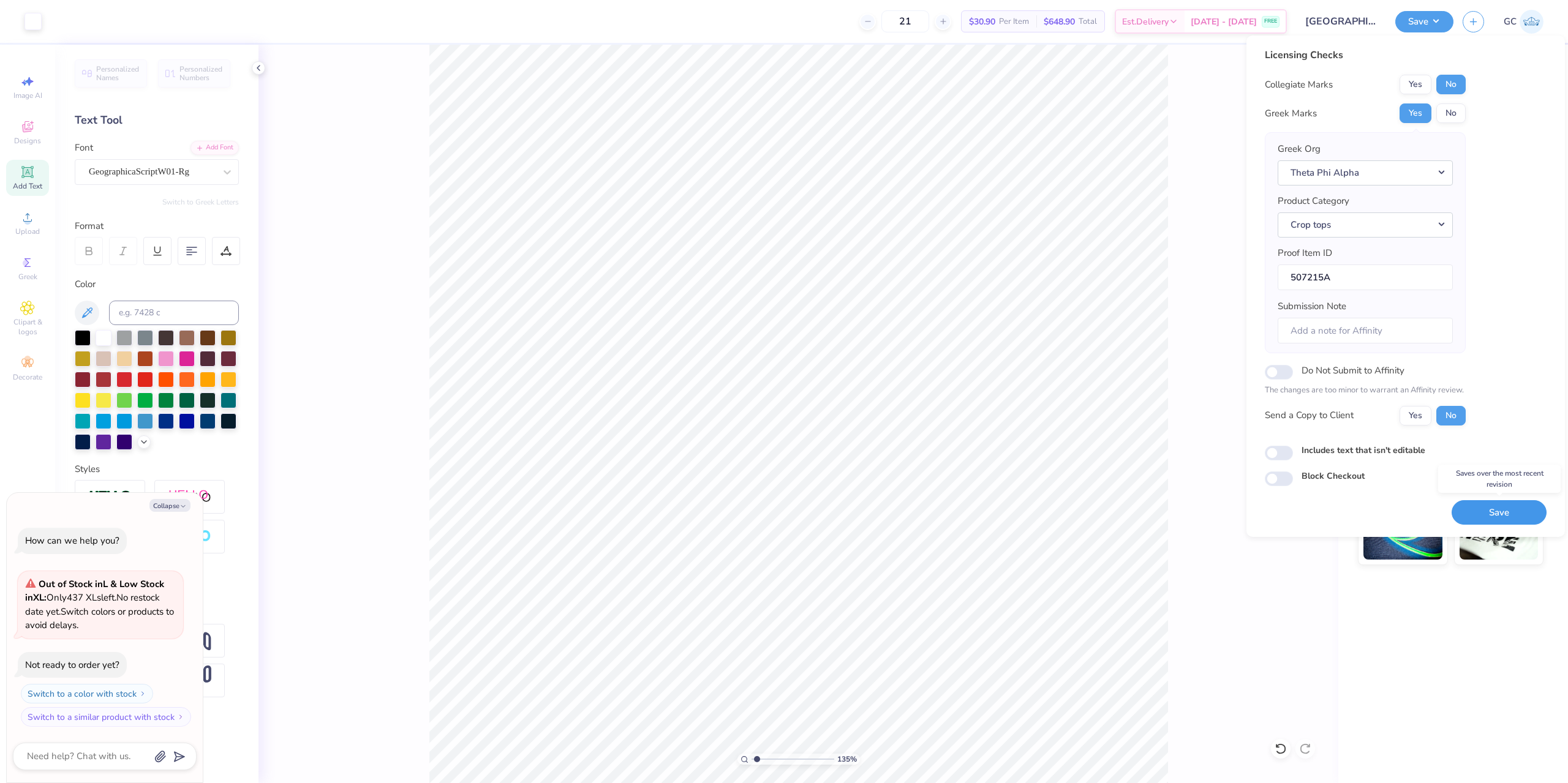
click at [1484, 518] on button "Save" at bounding box center [1499, 513] width 95 height 26
